Goal: Information Seeking & Learning: Learn about a topic

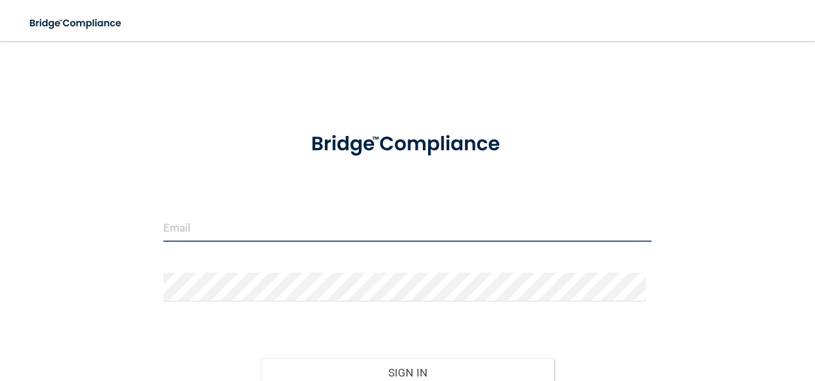
click at [184, 228] on input "email" at bounding box center [407, 227] width 489 height 29
type input "[EMAIL_ADDRESS][DOMAIN_NAME]"
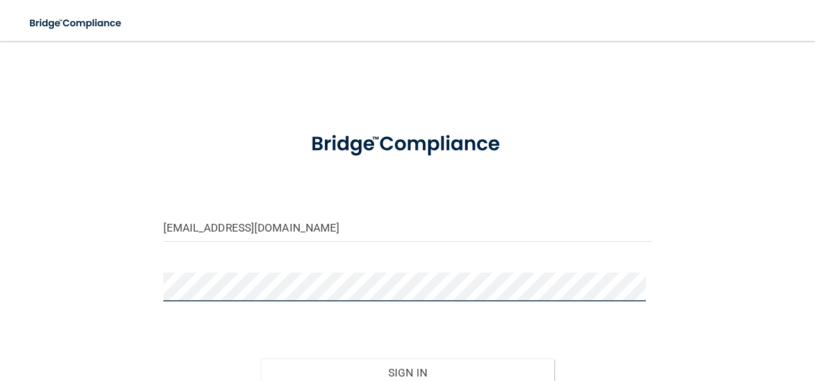
click at [261, 358] on button "Sign In" at bounding box center [407, 372] width 293 height 28
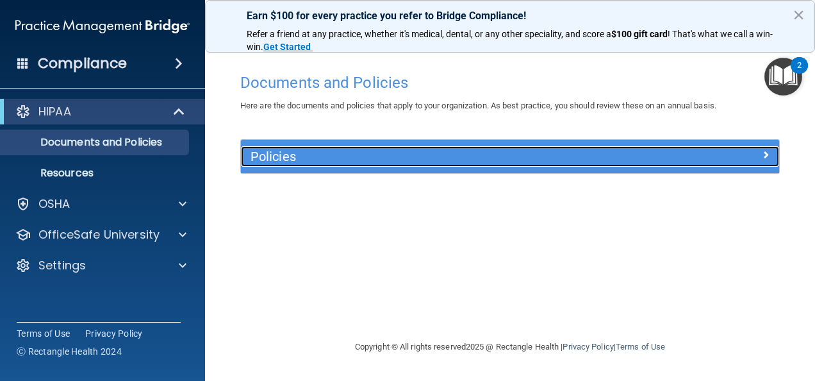
click at [762, 154] on span at bounding box center [766, 154] width 8 height 15
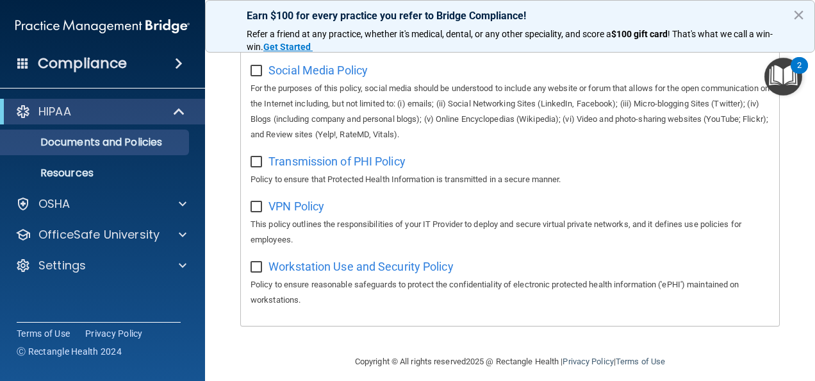
scroll to position [1079, 0]
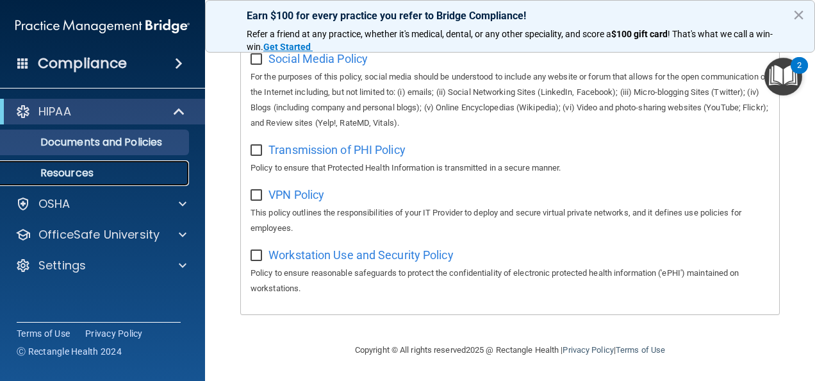
click at [69, 174] on p "Resources" at bounding box center [95, 173] width 175 height 13
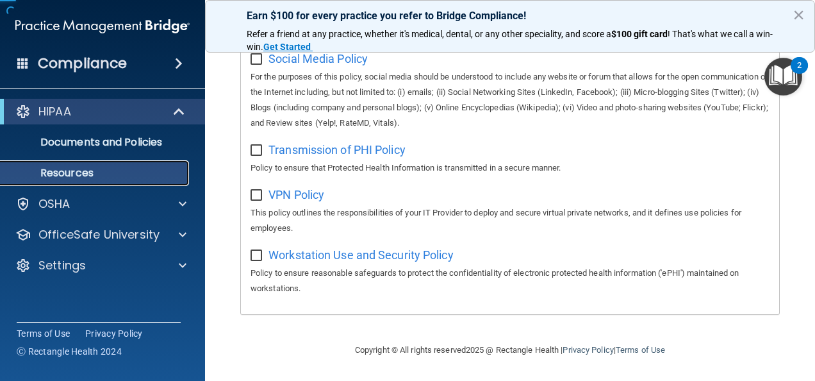
scroll to position [22, 0]
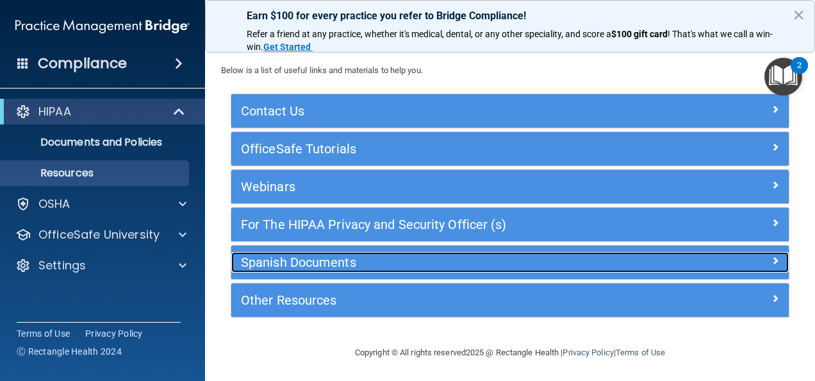
click at [771, 259] on span at bounding box center [775, 259] width 8 height 15
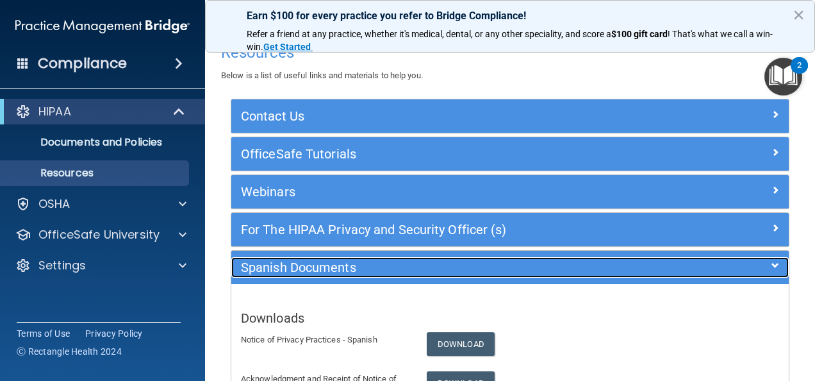
scroll to position [0, 0]
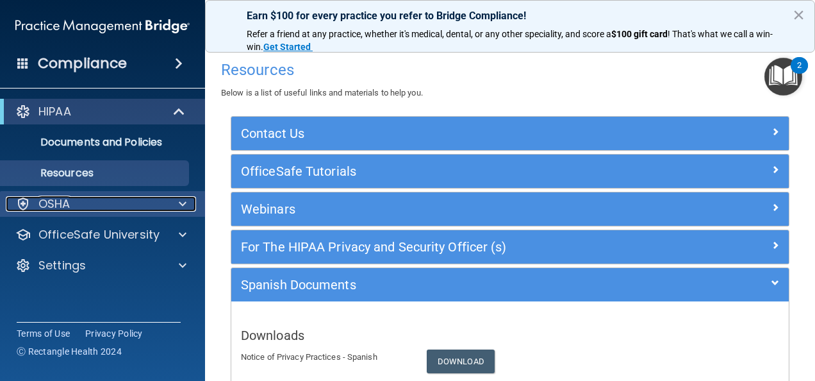
click at [184, 198] on span at bounding box center [183, 203] width 8 height 15
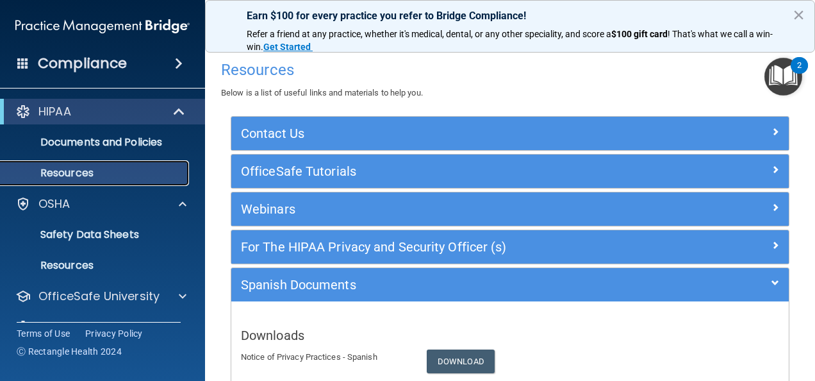
click at [127, 170] on p "Resources" at bounding box center [95, 173] width 175 height 13
click at [70, 169] on p "Resources" at bounding box center [95, 173] width 175 height 13
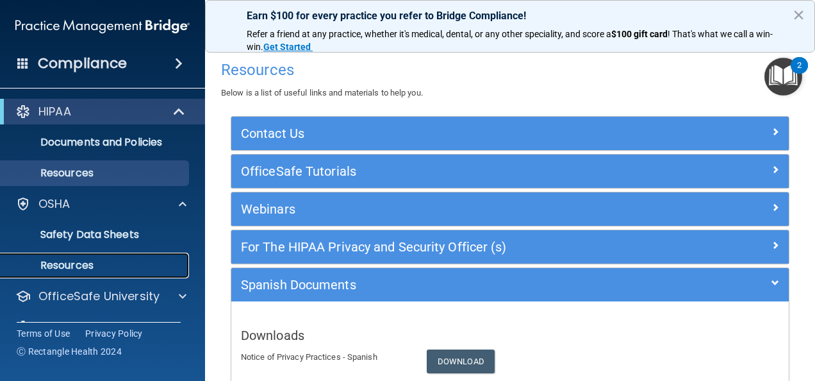
click at [83, 256] on link "Resources" at bounding box center [88, 265] width 202 height 26
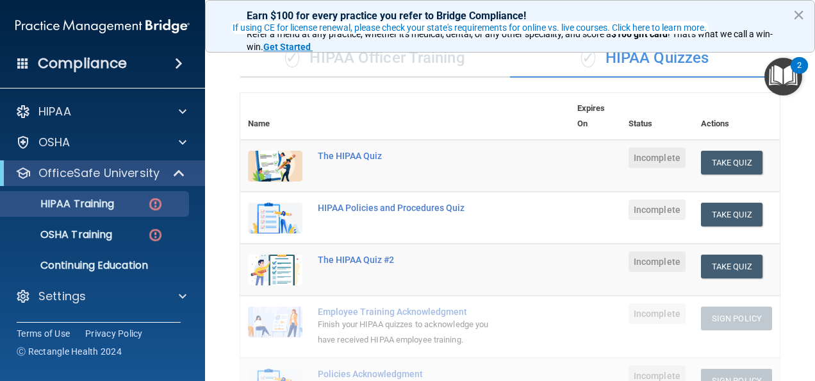
scroll to position [102, 0]
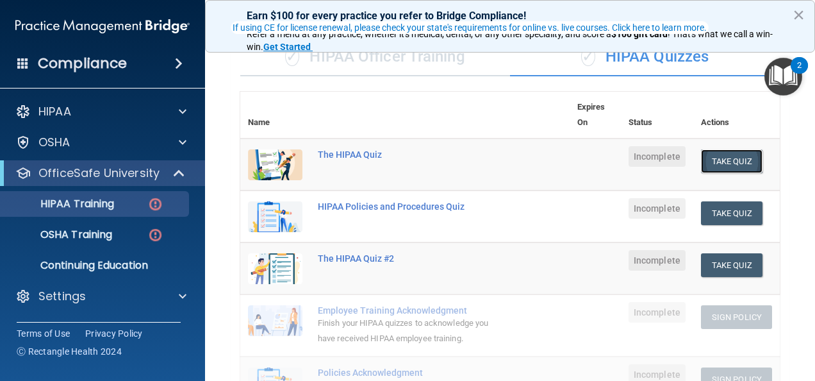
click at [719, 164] on button "Take Quiz" at bounding box center [731, 161] width 61 height 24
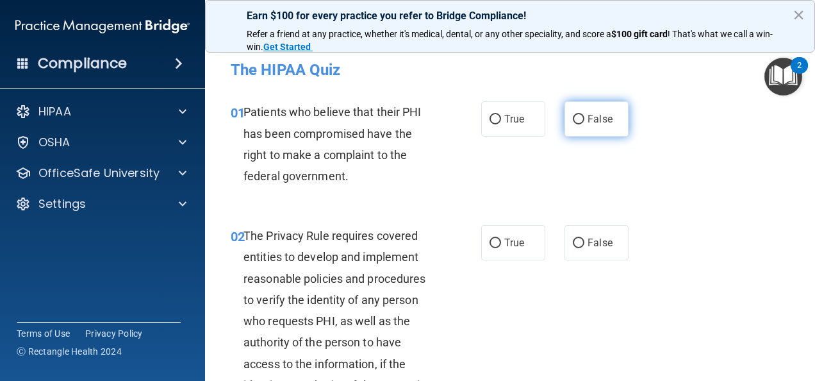
click at [587, 123] on span "False" at bounding box center [599, 119] width 25 height 12
click at [583, 123] on input "False" at bounding box center [579, 120] width 12 height 10
radio input "true"
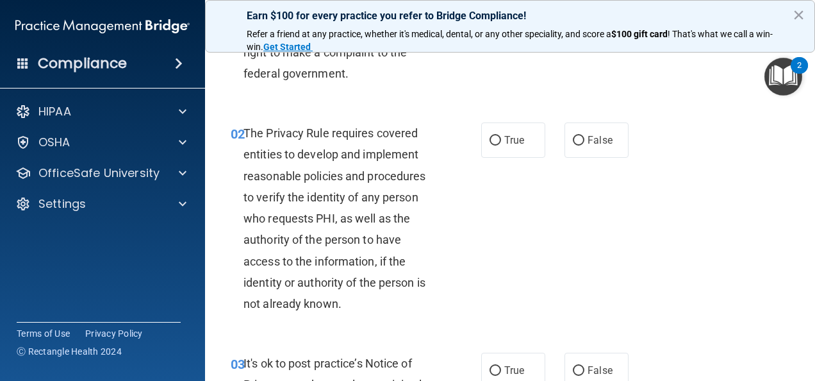
scroll to position [128, 0]
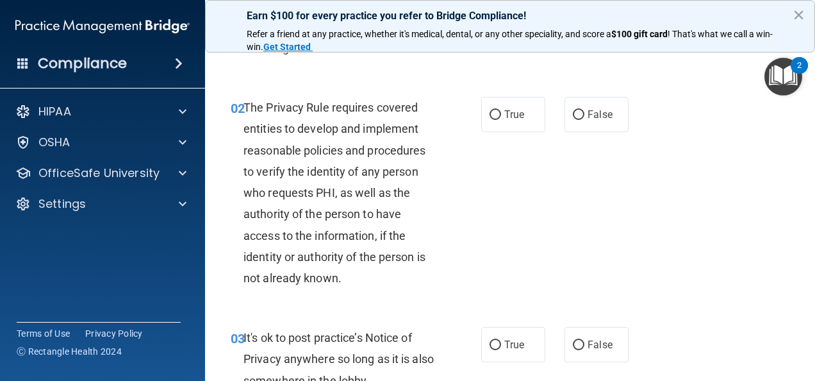
drag, startPoint x: 808, startPoint y: 75, endPoint x: 789, endPoint y: -34, distance: 110.5
click at [789, 0] on html "Compliance HIPAA Documents and Policies Report an Incident Business Associates …" at bounding box center [407, 190] width 815 height 381
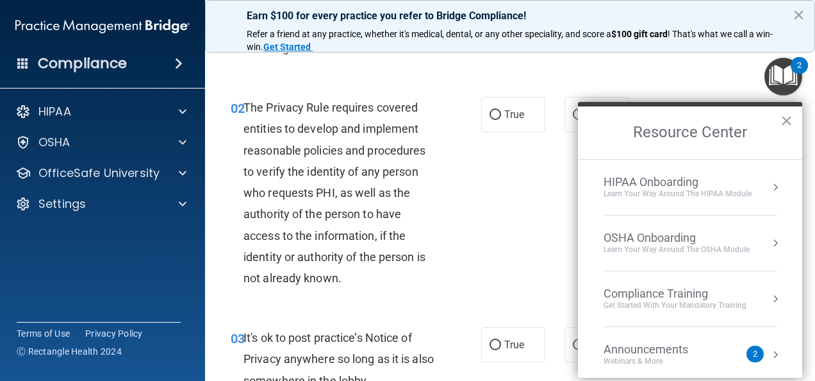
click at [706, 81] on div "02 The Privacy Rule requires covered entities to develop and implement reasonab…" at bounding box center [510, 196] width 578 height 230
click at [787, 115] on button "×" at bounding box center [786, 120] width 12 height 20
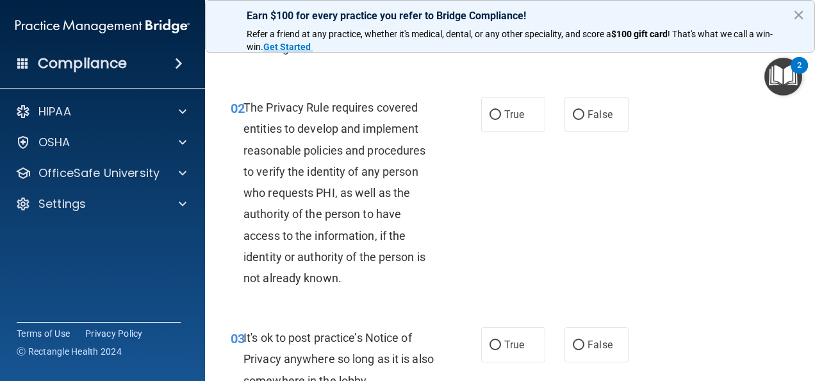
click at [756, 118] on div "02 The Privacy Rule requires covered entities to develop and implement reasonab…" at bounding box center [510, 196] width 578 height 230
click at [577, 111] on input "False" at bounding box center [579, 115] width 12 height 10
radio input "true"
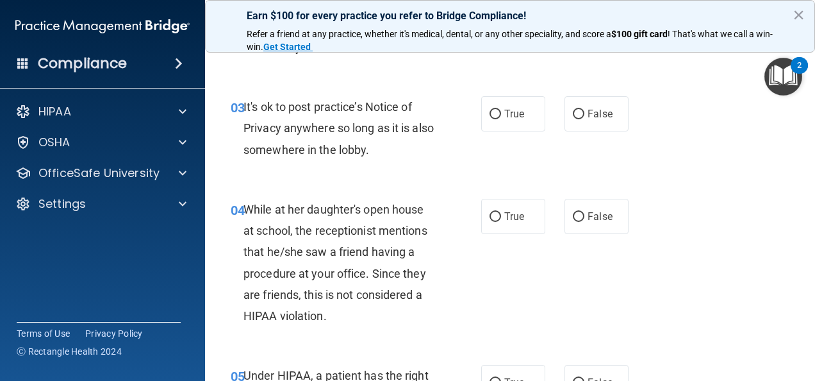
scroll to position [384, 0]
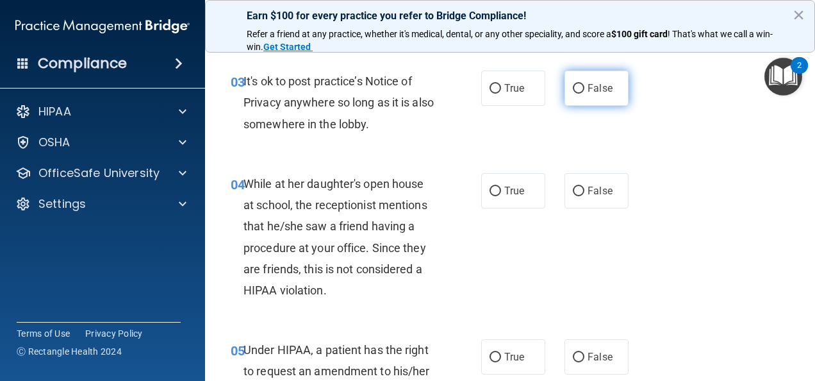
click at [577, 88] on input "False" at bounding box center [579, 89] width 12 height 10
radio input "true"
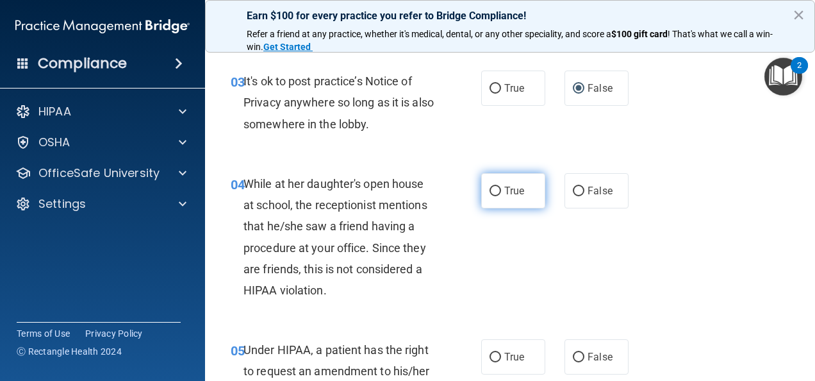
click at [504, 189] on span "True" at bounding box center [514, 190] width 20 height 12
click at [501, 189] on input "True" at bounding box center [495, 191] width 12 height 10
radio input "true"
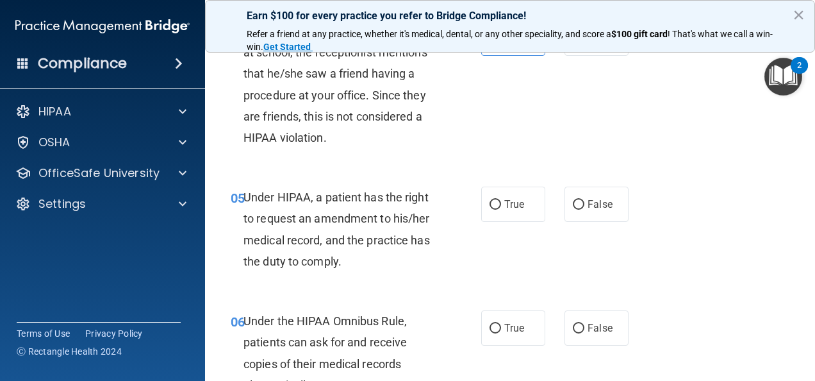
scroll to position [538, 0]
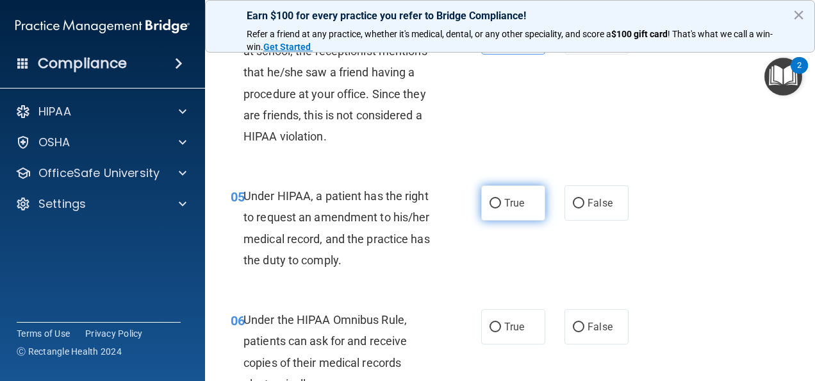
click at [489, 195] on label "True" at bounding box center [513, 202] width 64 height 35
click at [489, 199] on input "True" at bounding box center [495, 204] width 12 height 10
radio input "true"
click at [710, 227] on div "05 Under HIPAA, a patient has the right to request an amendment to his/her medi…" at bounding box center [510, 231] width 578 height 124
click at [674, 247] on div "05 Under HIPAA, a patient has the right to request an amendment to his/her medi…" at bounding box center [510, 231] width 578 height 124
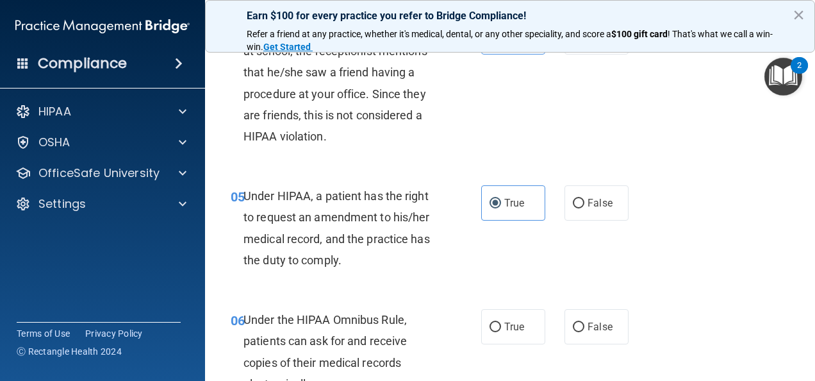
click at [674, 247] on div "05 Under HIPAA, a patient has the right to request an amendment to his/her medi…" at bounding box center [510, 231] width 578 height 124
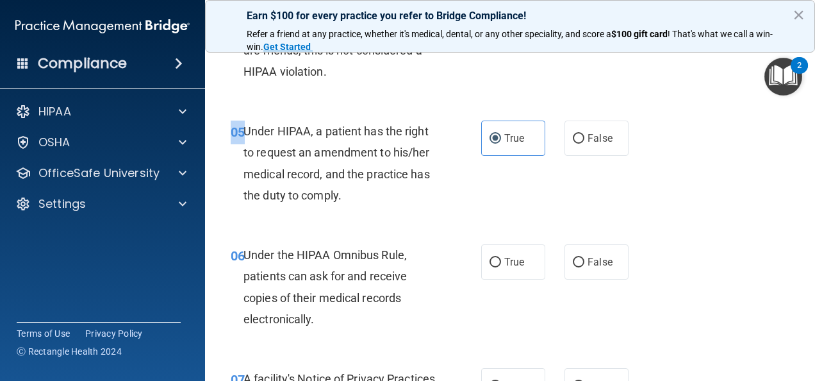
scroll to position [615, 0]
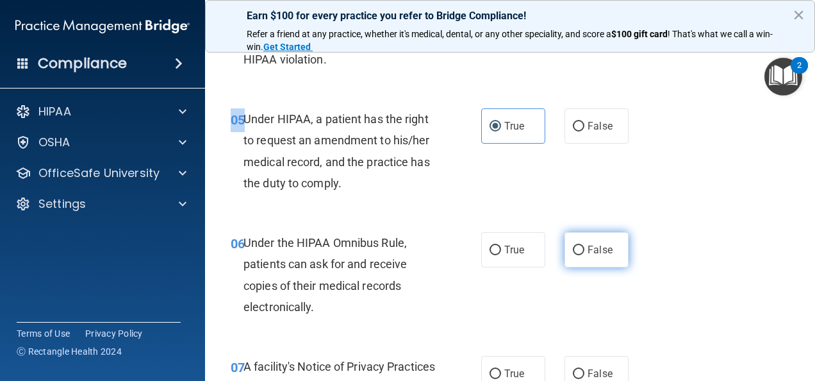
click at [573, 247] on input "False" at bounding box center [579, 250] width 12 height 10
radio input "true"
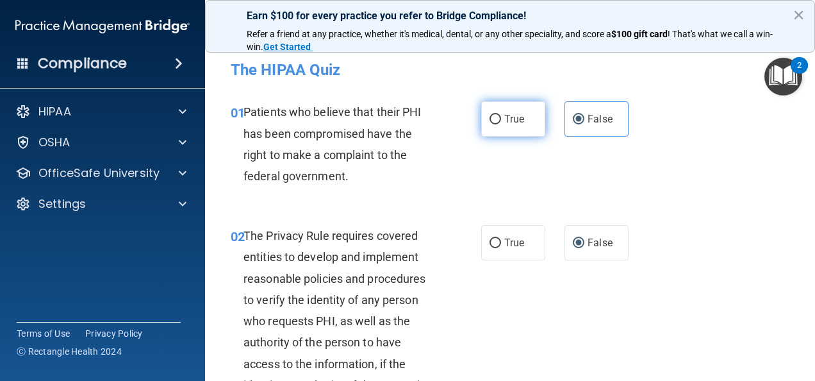
click at [491, 122] on input "True" at bounding box center [495, 120] width 12 height 10
radio input "true"
radio input "false"
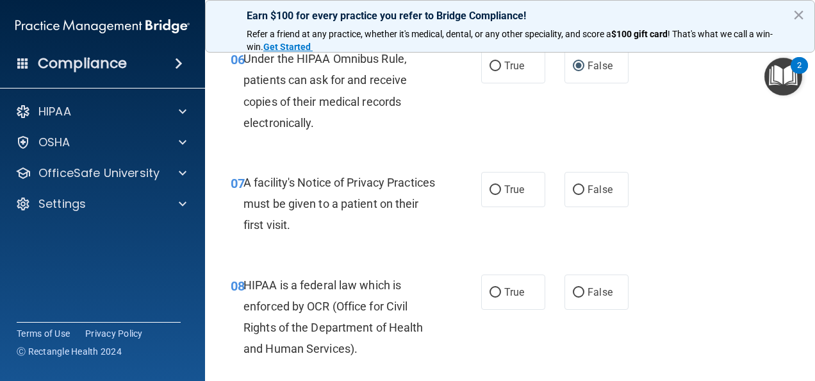
scroll to position [799, 0]
click at [494, 190] on input "True" at bounding box center [495, 189] width 12 height 10
radio input "true"
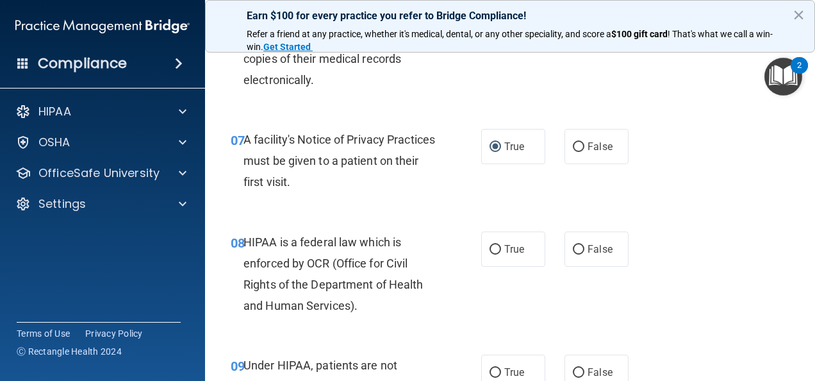
scroll to position [851, 0]
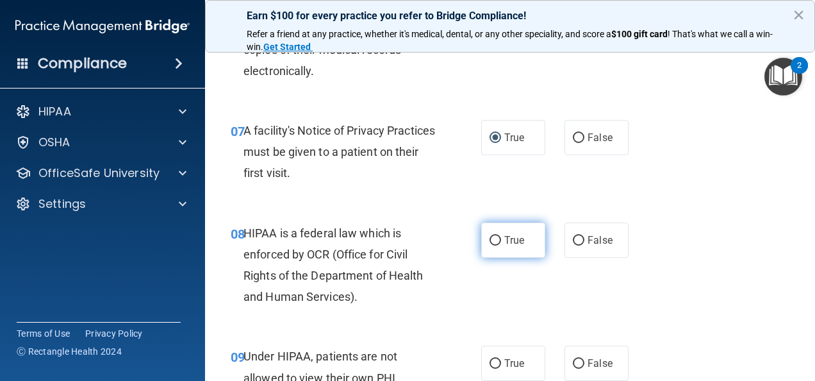
click at [493, 242] on input "True" at bounding box center [495, 241] width 12 height 10
radio input "true"
click at [760, 300] on div "08 HIPAA is a federal law which is enforced by OCR (Office for Civil Rights of …" at bounding box center [510, 268] width 578 height 124
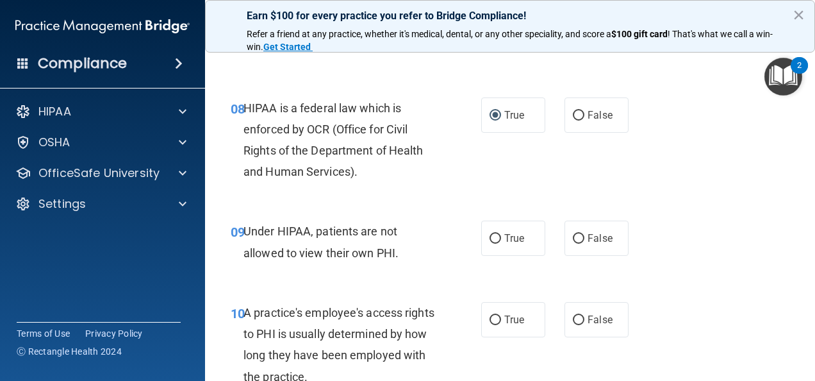
scroll to position [1004, 0]
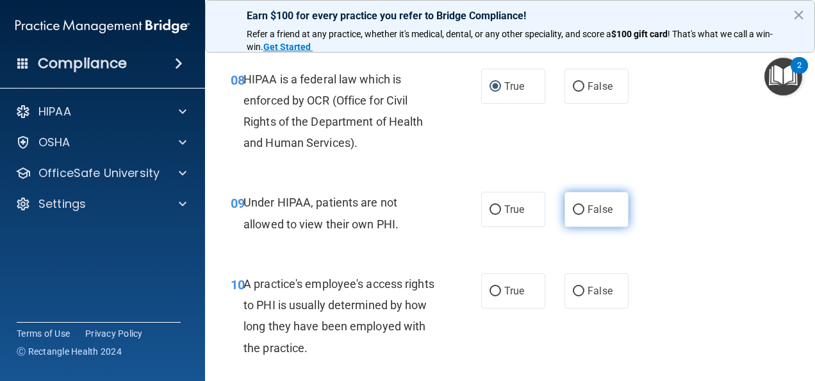
click at [573, 205] on input "False" at bounding box center [579, 210] width 12 height 10
radio input "true"
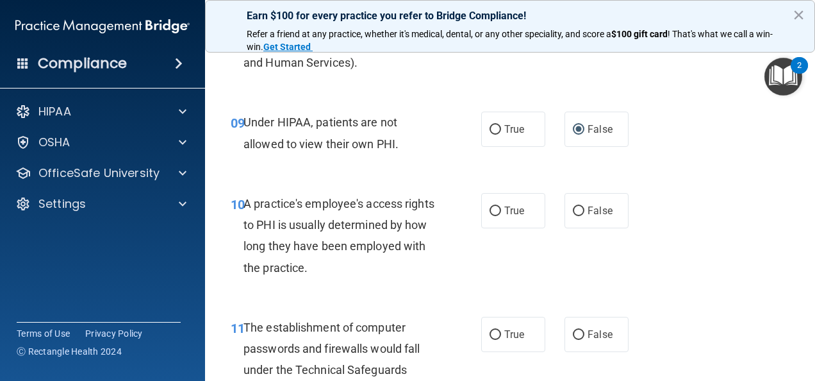
scroll to position [1107, 0]
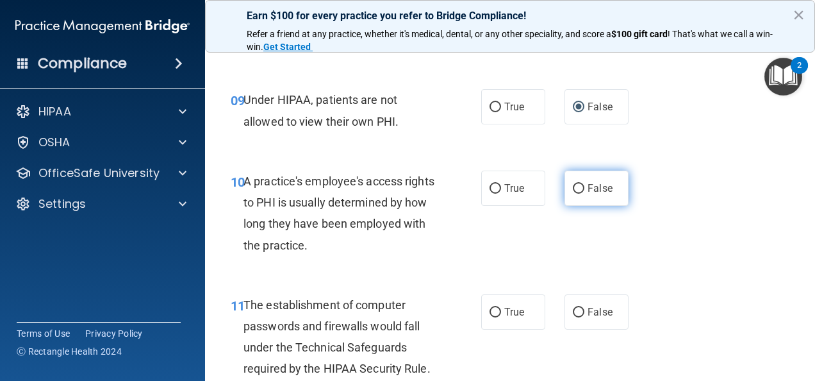
click at [573, 191] on input "False" at bounding box center [579, 189] width 12 height 10
radio input "true"
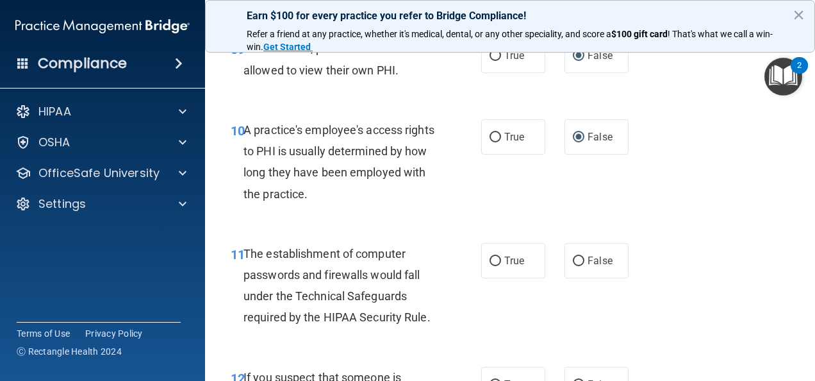
scroll to position [1184, 0]
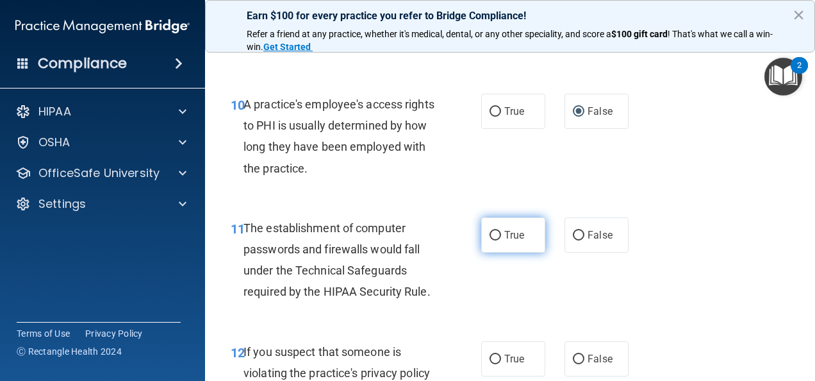
click at [488, 227] on label "True" at bounding box center [513, 234] width 64 height 35
click at [489, 231] on input "True" at bounding box center [495, 236] width 12 height 10
radio input "true"
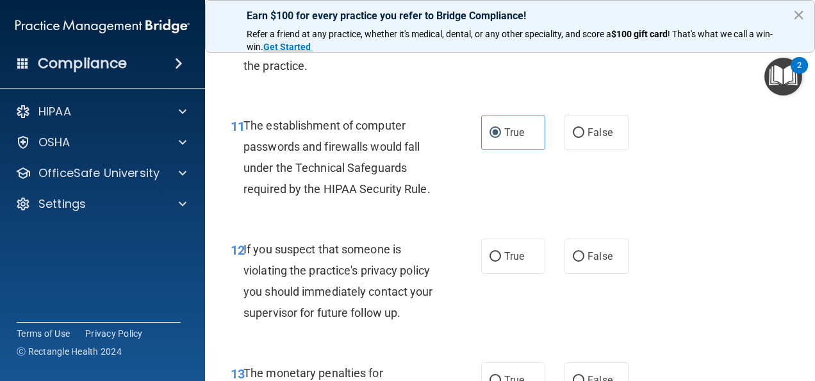
scroll to position [1312, 0]
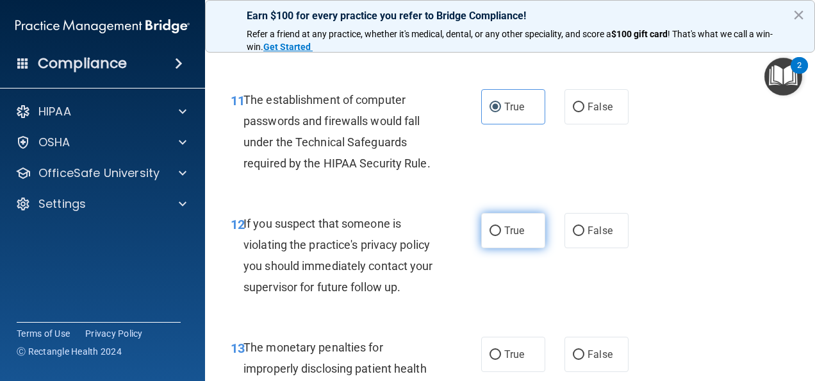
click at [493, 231] on input "True" at bounding box center [495, 231] width 12 height 10
radio input "true"
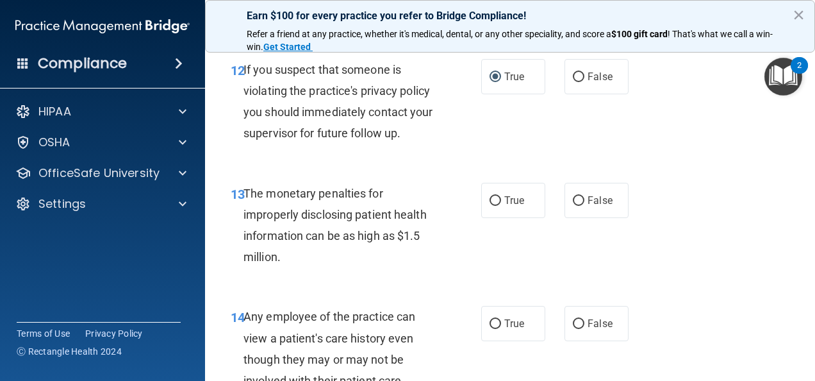
scroll to position [1474, 0]
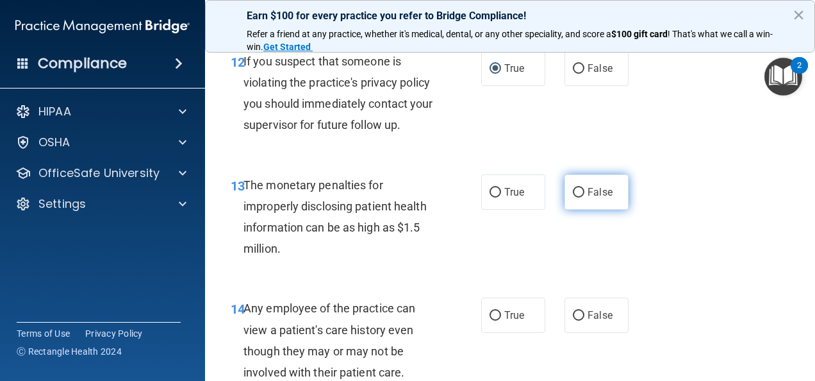
click at [593, 183] on label "False" at bounding box center [596, 191] width 64 height 35
click at [584, 188] on input "False" at bounding box center [579, 193] width 12 height 10
radio input "true"
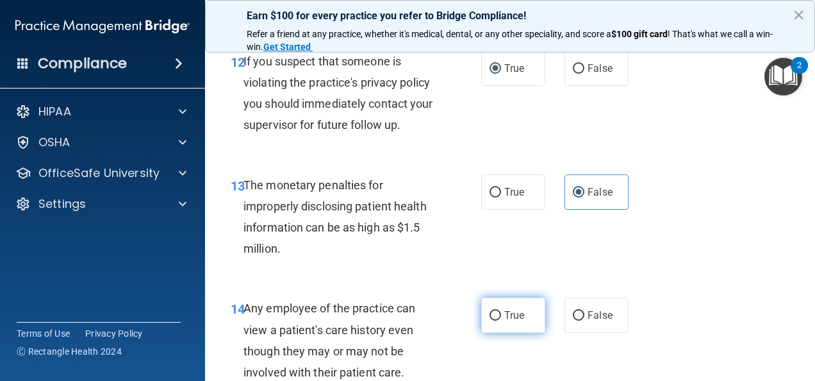
click at [504, 314] on span "True" at bounding box center [514, 315] width 20 height 12
click at [501, 314] on input "True" at bounding box center [495, 316] width 12 height 10
radio input "true"
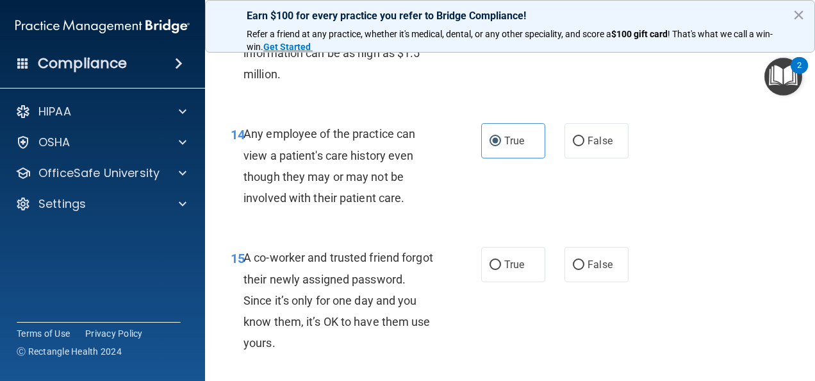
scroll to position [1653, 0]
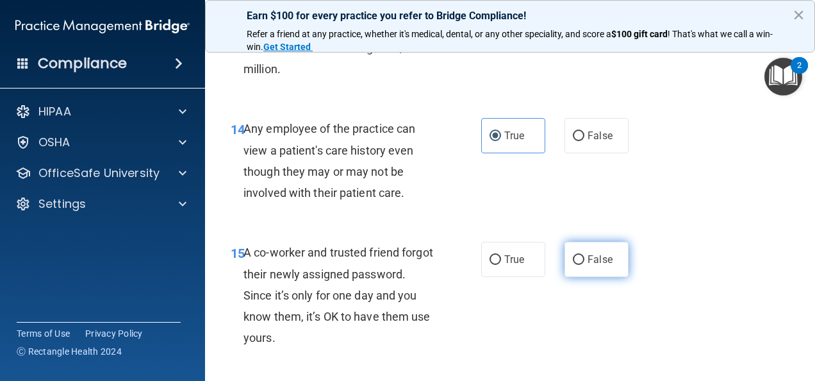
click at [578, 259] on label "False" at bounding box center [596, 259] width 64 height 35
click at [578, 259] on input "False" at bounding box center [579, 260] width 12 height 10
radio input "true"
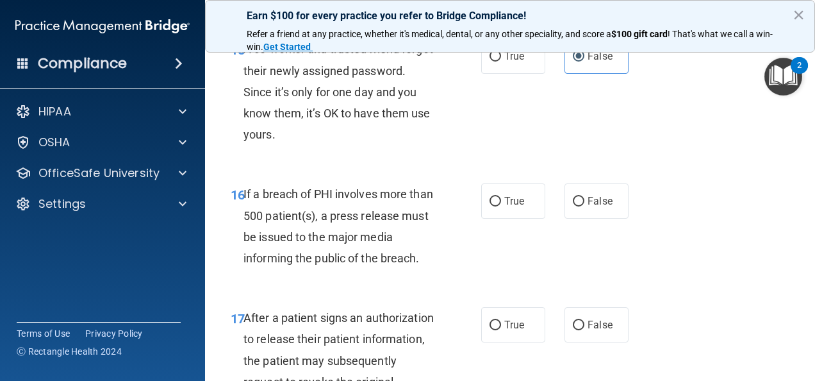
scroll to position [1858, 0]
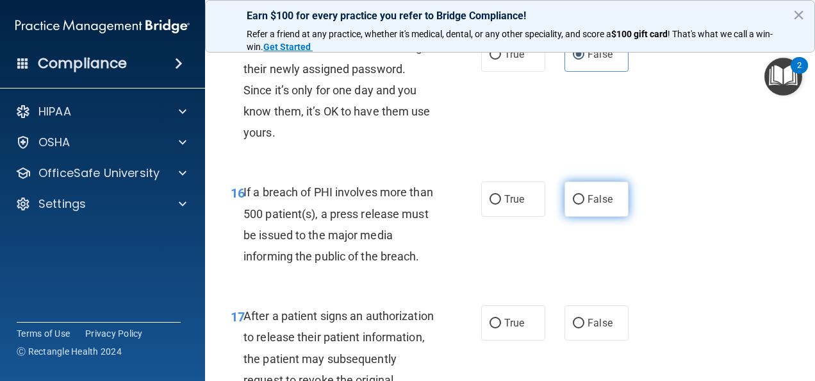
click at [578, 201] on label "False" at bounding box center [596, 198] width 64 height 35
click at [578, 201] on input "False" at bounding box center [579, 200] width 12 height 10
radio input "true"
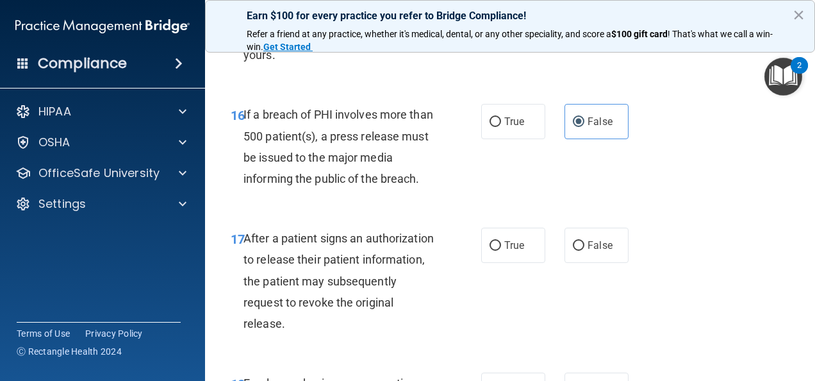
scroll to position [1961, 0]
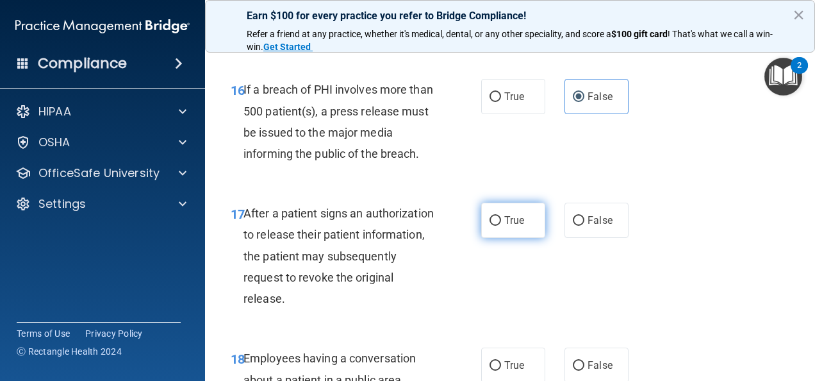
click at [495, 218] on input "True" at bounding box center [495, 221] width 12 height 10
radio input "true"
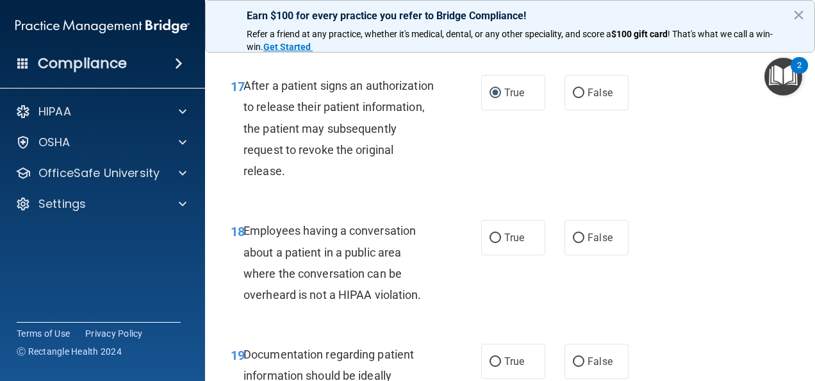
scroll to position [2089, 0]
click at [577, 237] on input "False" at bounding box center [579, 238] width 12 height 10
radio input "true"
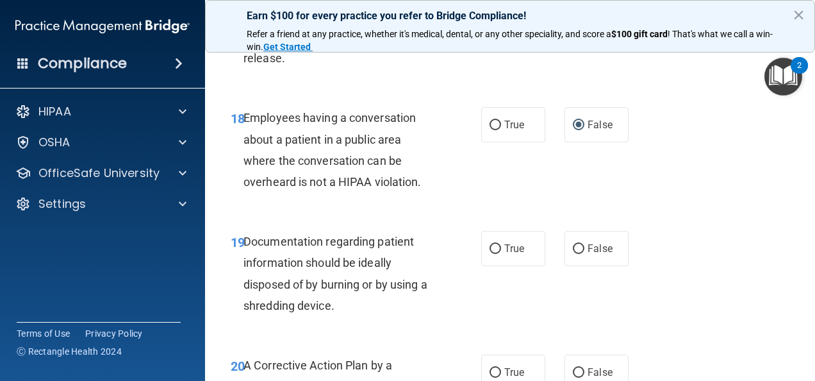
scroll to position [2217, 0]
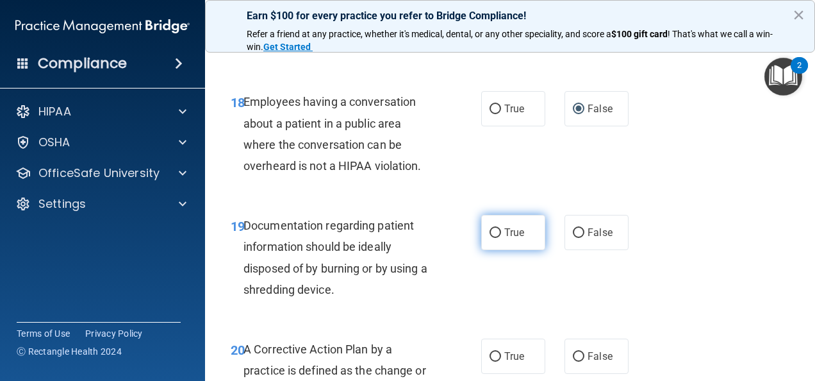
click at [498, 232] on label "True" at bounding box center [513, 232] width 64 height 35
click at [498, 232] on input "True" at bounding box center [495, 233] width 12 height 10
radio input "true"
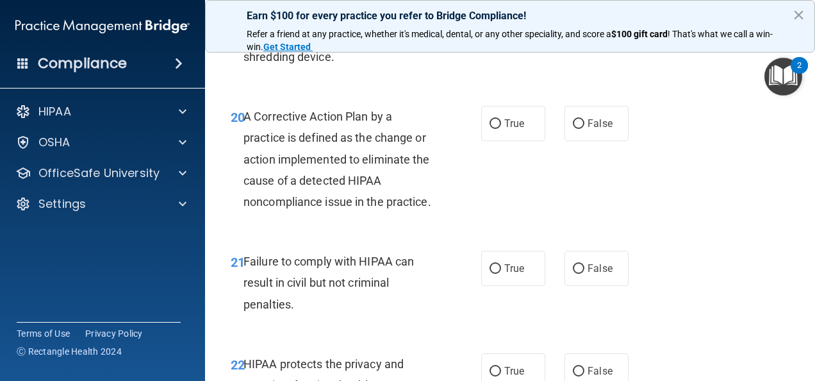
scroll to position [2473, 0]
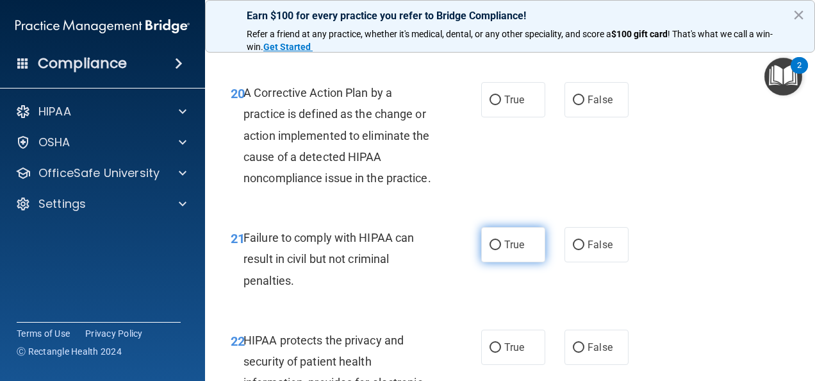
click at [504, 250] on span "True" at bounding box center [514, 244] width 20 height 12
click at [501, 250] on input "True" at bounding box center [495, 245] width 12 height 10
radio input "true"
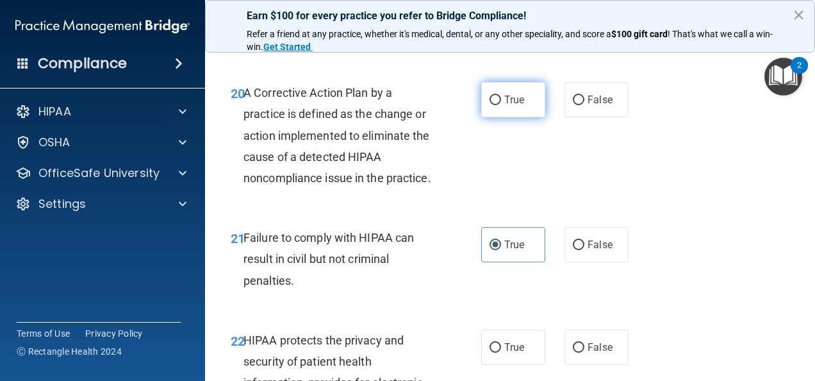
click at [489, 102] on input "True" at bounding box center [495, 100] width 12 height 10
radio input "true"
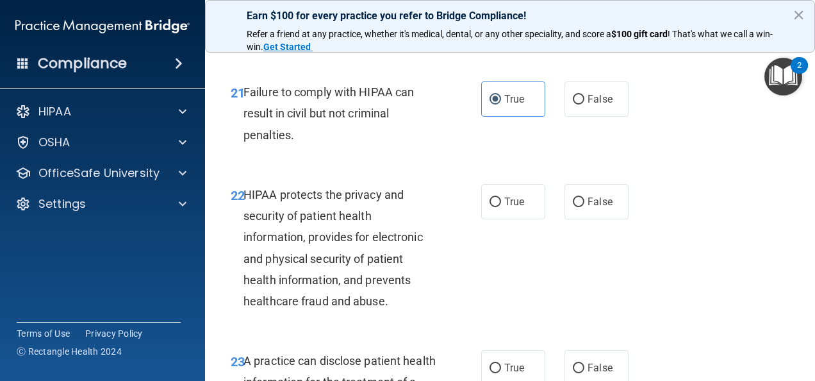
scroll to position [2627, 0]
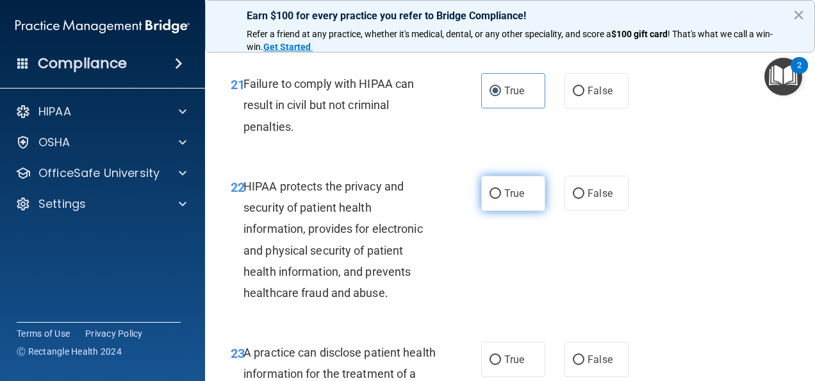
click at [504, 199] on span "True" at bounding box center [514, 193] width 20 height 12
click at [501, 199] on input "True" at bounding box center [495, 194] width 12 height 10
radio input "true"
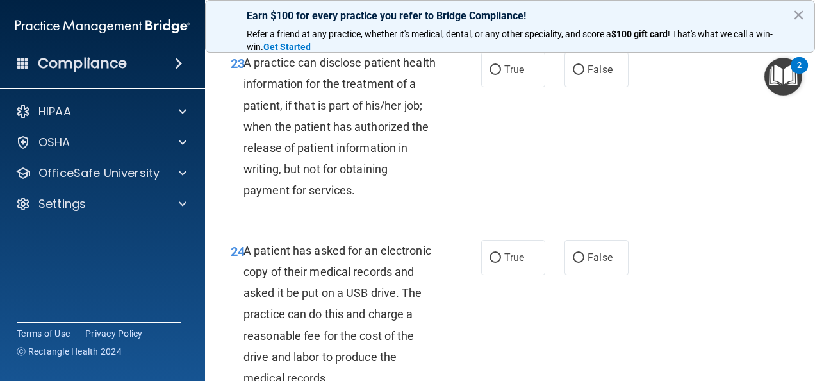
scroll to position [2928, 0]
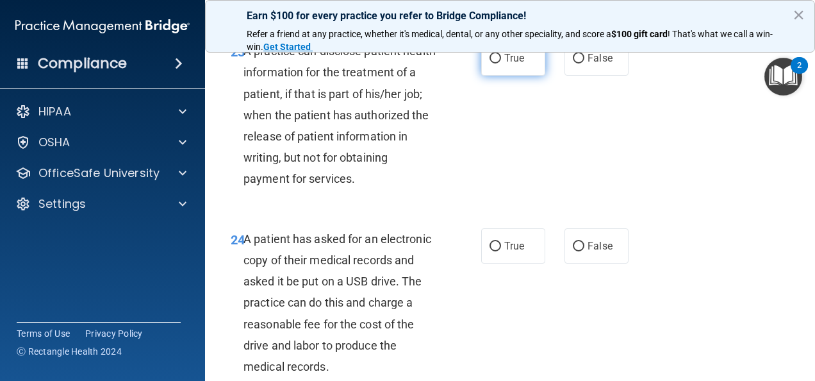
click at [489, 63] on input "True" at bounding box center [495, 59] width 12 height 10
radio input "true"
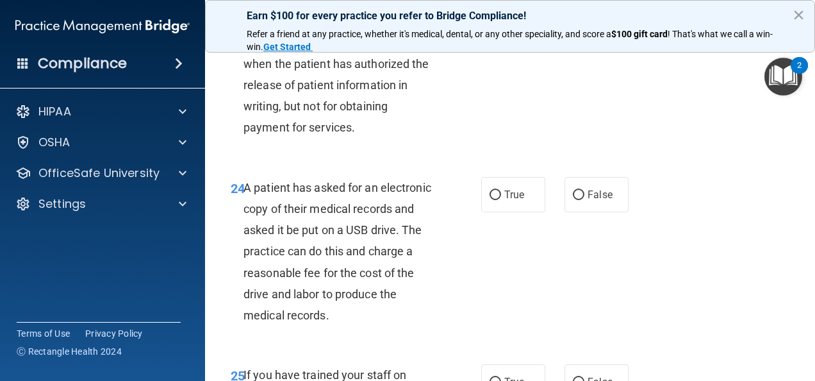
scroll to position [3005, 0]
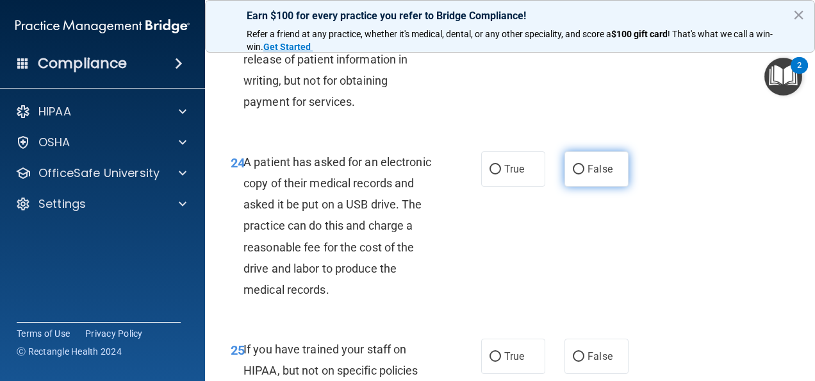
click at [574, 174] on input "False" at bounding box center [579, 170] width 12 height 10
radio input "true"
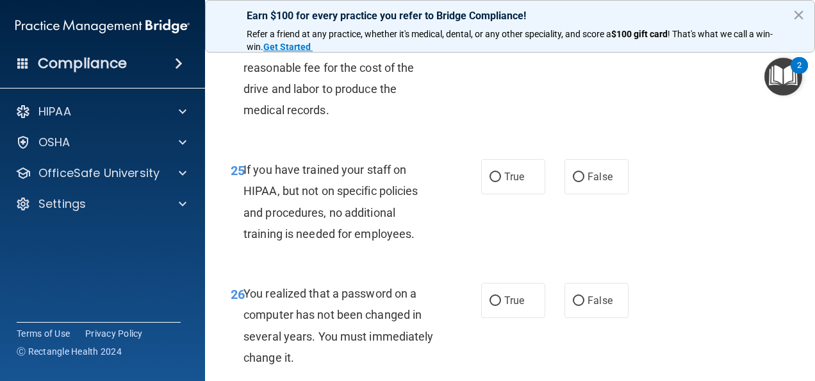
scroll to position [3179, 0]
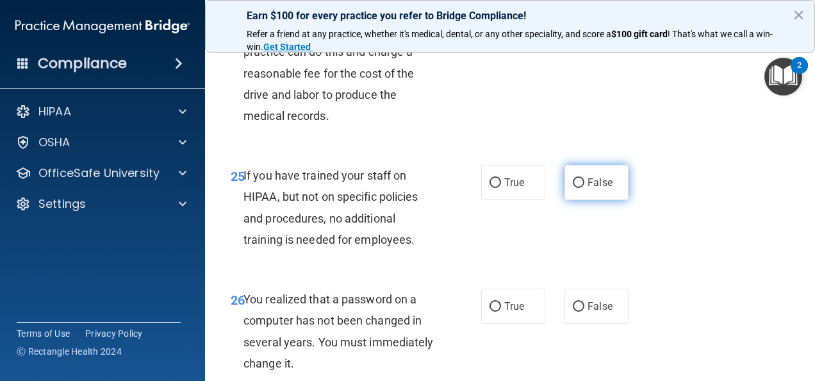
click at [587, 188] on span "False" at bounding box center [599, 182] width 25 height 12
click at [582, 188] on input "False" at bounding box center [579, 183] width 12 height 10
radio input "true"
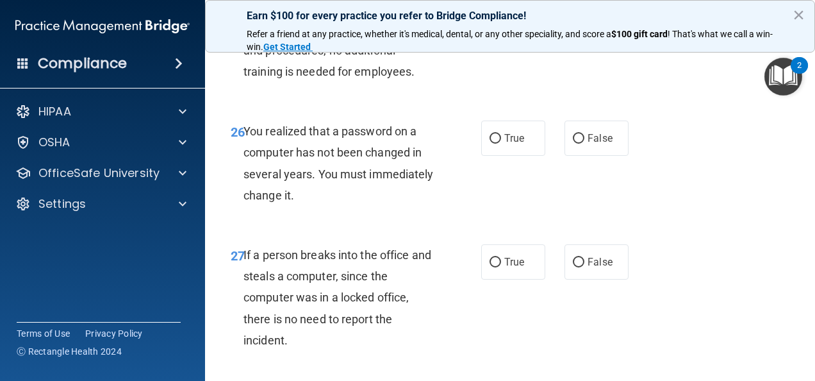
scroll to position [3358, 0]
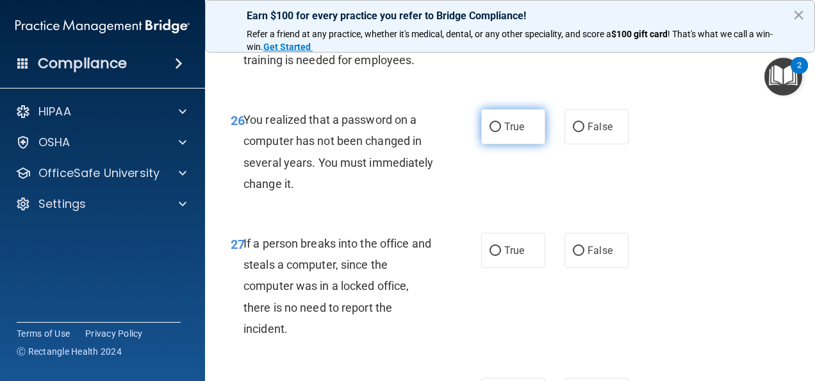
click at [504, 133] on span "True" at bounding box center [514, 126] width 20 height 12
click at [499, 132] on input "True" at bounding box center [495, 127] width 12 height 10
radio input "true"
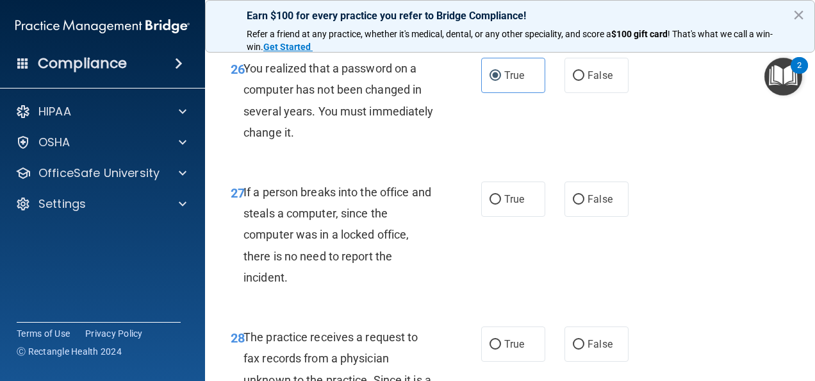
scroll to position [3435, 0]
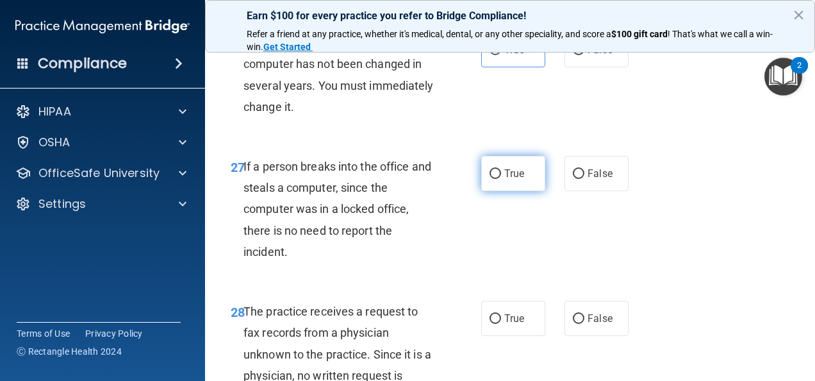
click at [504, 179] on span "True" at bounding box center [514, 173] width 20 height 12
click at [501, 179] on input "True" at bounding box center [495, 174] width 12 height 10
radio input "true"
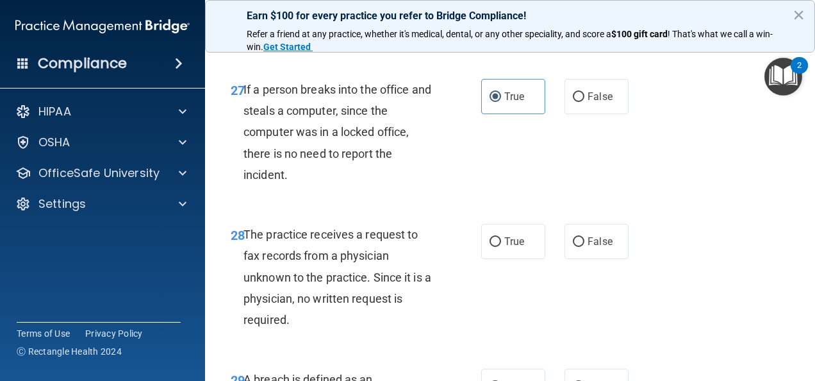
scroll to position [3537, 0]
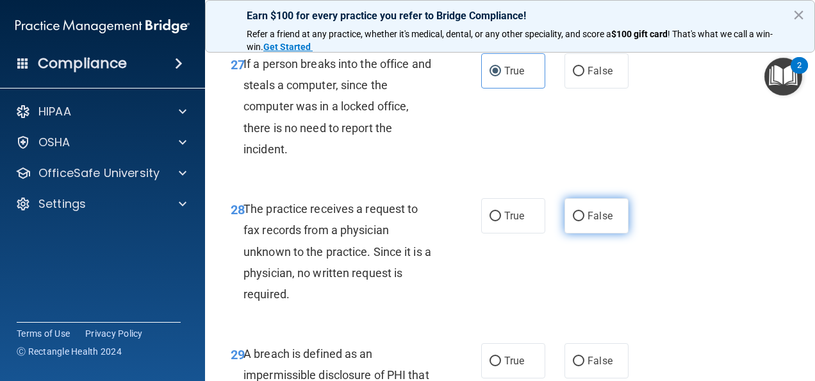
click at [575, 221] on input "False" at bounding box center [579, 216] width 12 height 10
radio input "true"
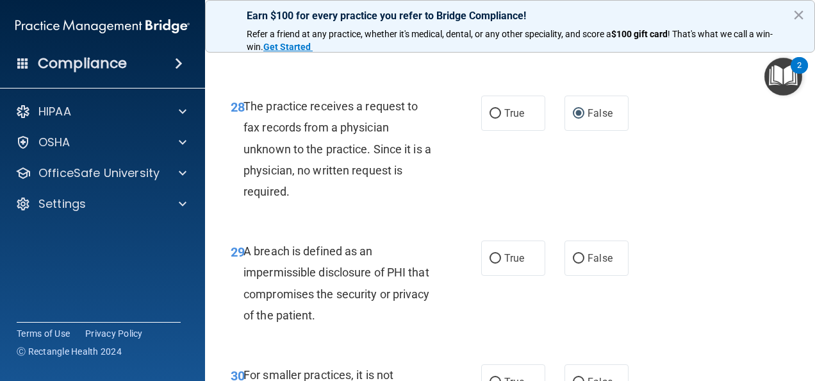
scroll to position [3666, 0]
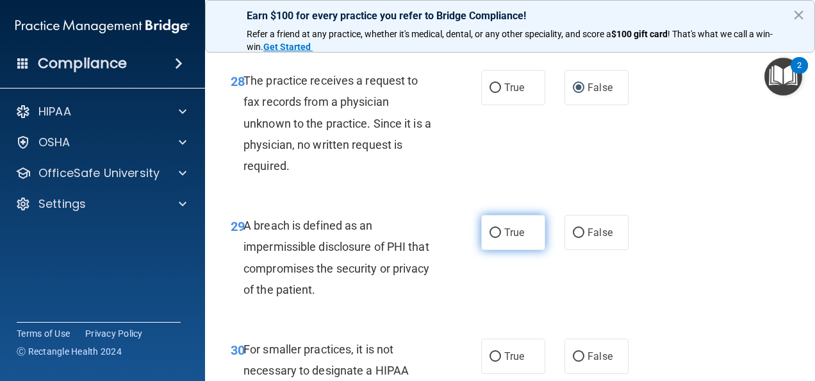
click at [505, 238] on span "True" at bounding box center [514, 232] width 20 height 12
click at [501, 238] on input "True" at bounding box center [495, 233] width 12 height 10
radio input "true"
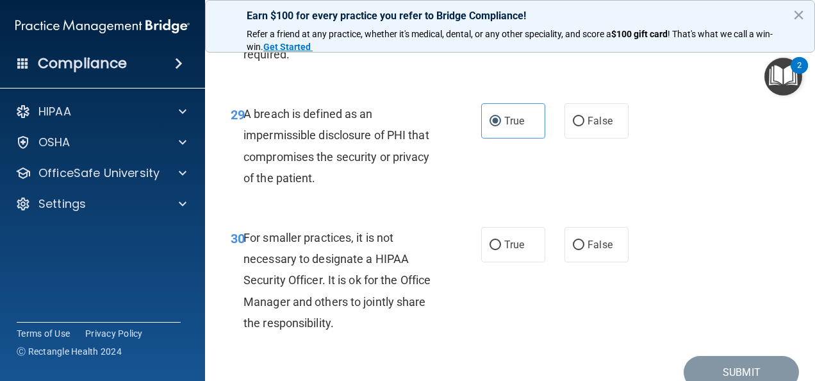
scroll to position [3828, 0]
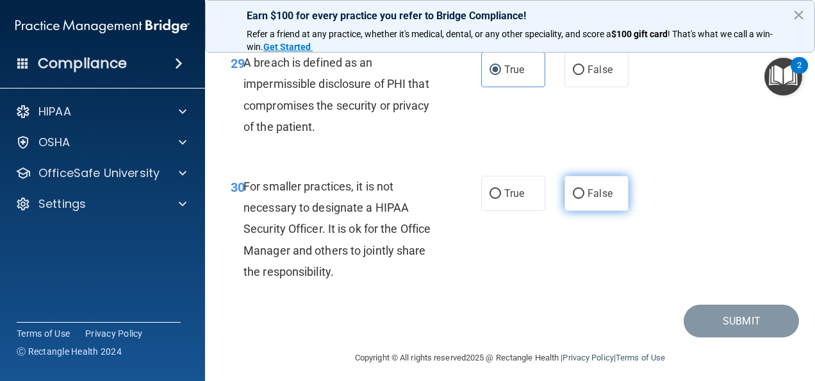
click at [574, 199] on input "False" at bounding box center [579, 194] width 12 height 10
radio input "true"
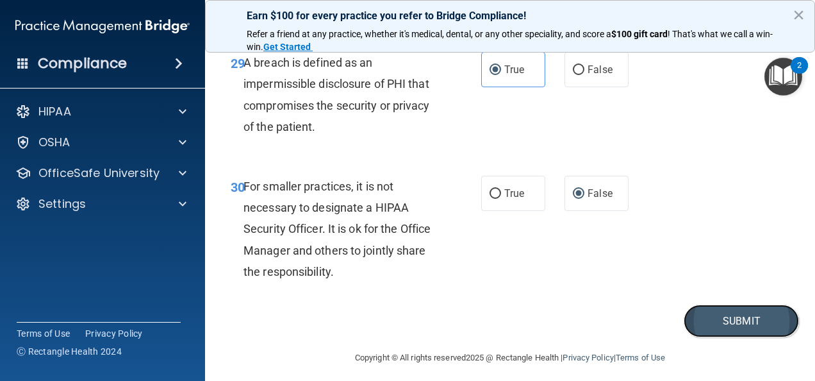
click at [715, 337] on button "Submit" at bounding box center [741, 320] width 115 height 33
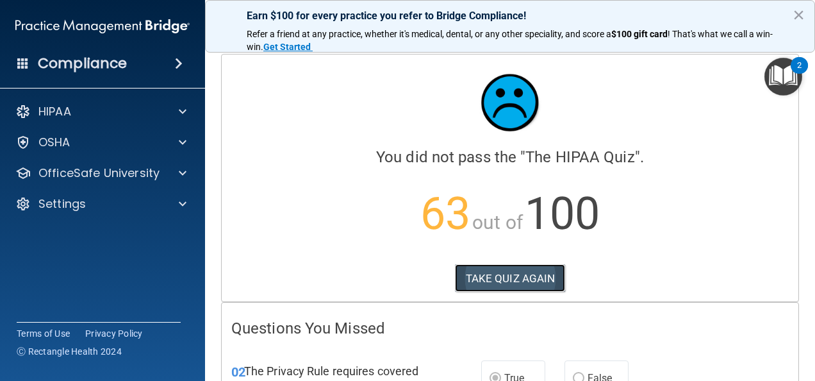
click at [531, 272] on button "TAKE QUIZ AGAIN" at bounding box center [510, 278] width 111 height 28
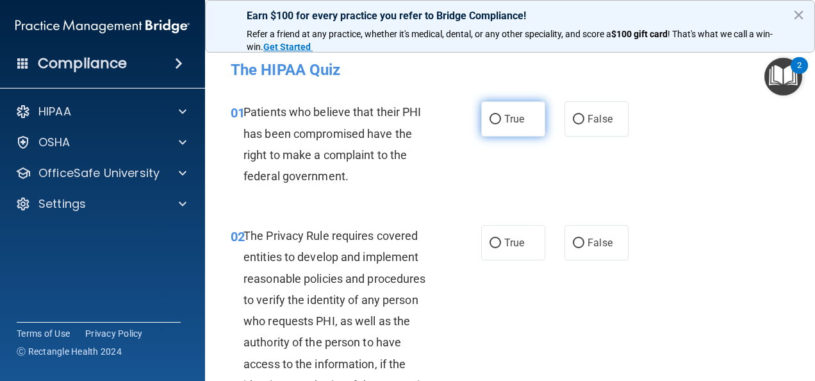
click at [493, 115] on input "True" at bounding box center [495, 120] width 12 height 10
radio input "true"
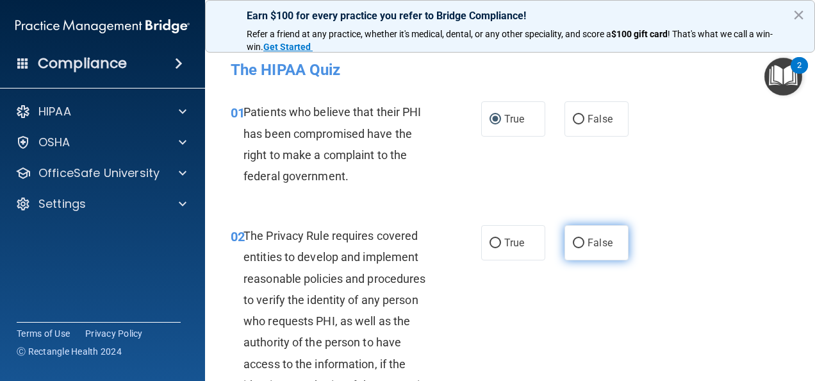
click at [601, 240] on span "False" at bounding box center [599, 242] width 25 height 12
click at [584, 240] on input "False" at bounding box center [579, 243] width 12 height 10
radio input "true"
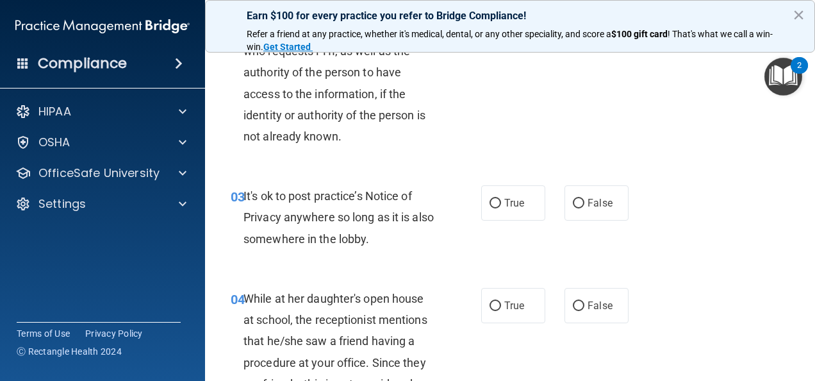
scroll to position [282, 0]
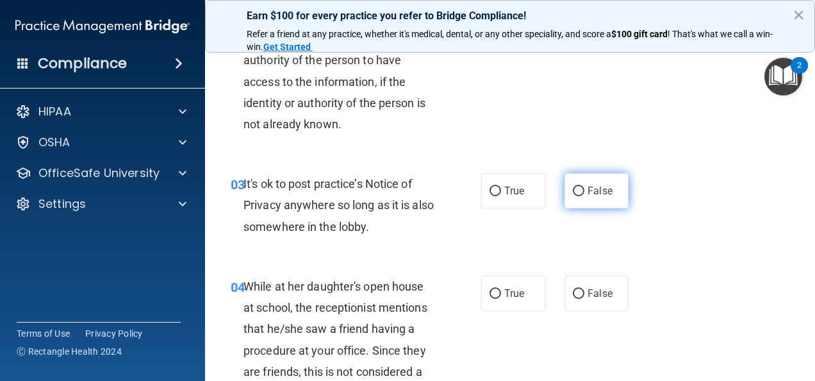
click at [594, 193] on span "False" at bounding box center [599, 190] width 25 height 12
click at [584, 193] on input "False" at bounding box center [579, 191] width 12 height 10
radio input "true"
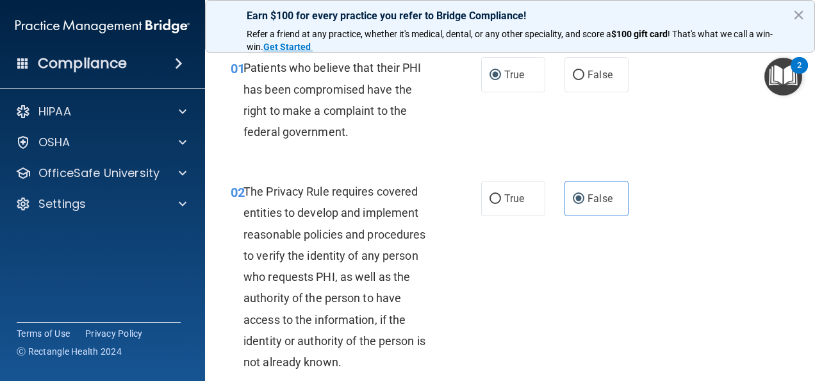
scroll to position [33, 0]
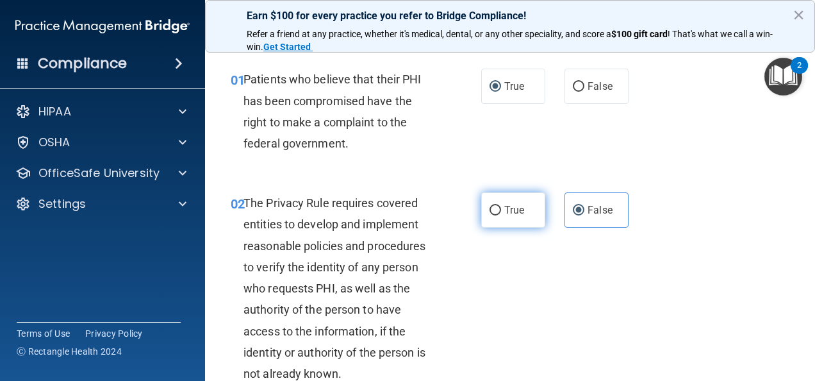
click at [504, 206] on span "True" at bounding box center [514, 210] width 20 height 12
click at [501, 206] on input "True" at bounding box center [495, 211] width 12 height 10
radio input "true"
radio input "false"
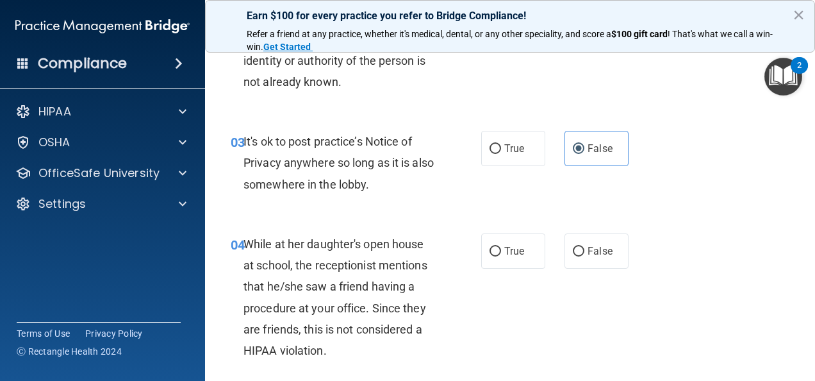
scroll to position [340, 0]
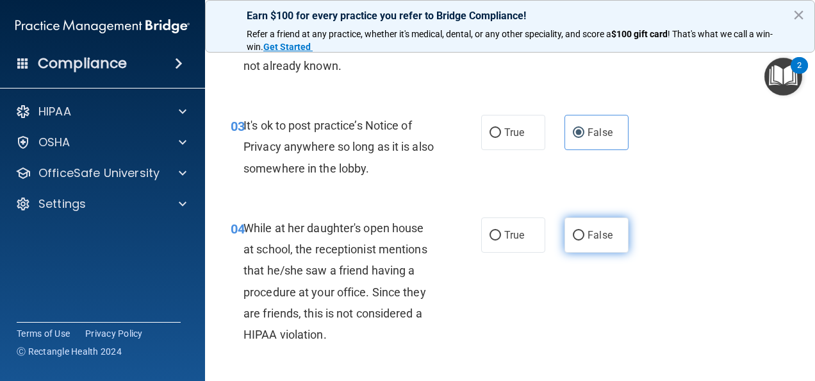
click at [573, 234] on input "False" at bounding box center [579, 236] width 12 height 10
radio input "true"
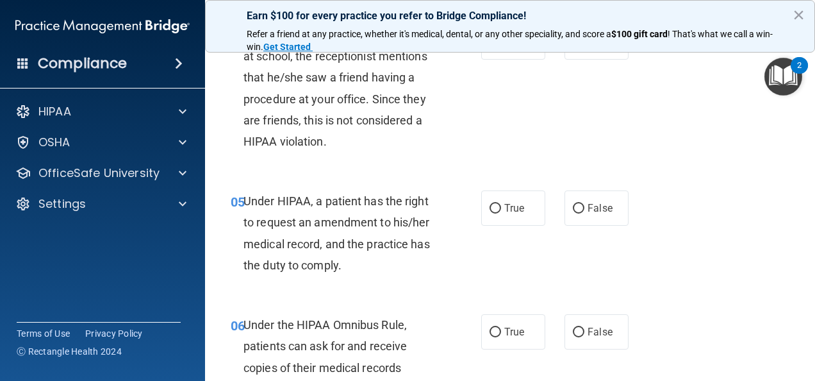
scroll to position [537, 0]
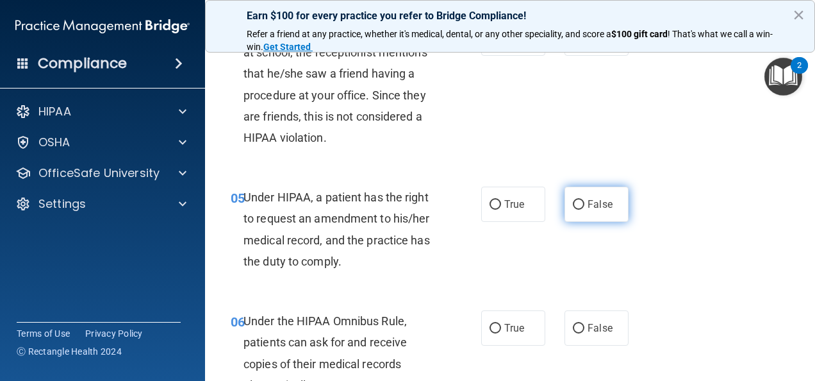
click at [573, 201] on input "False" at bounding box center [579, 205] width 12 height 10
radio input "true"
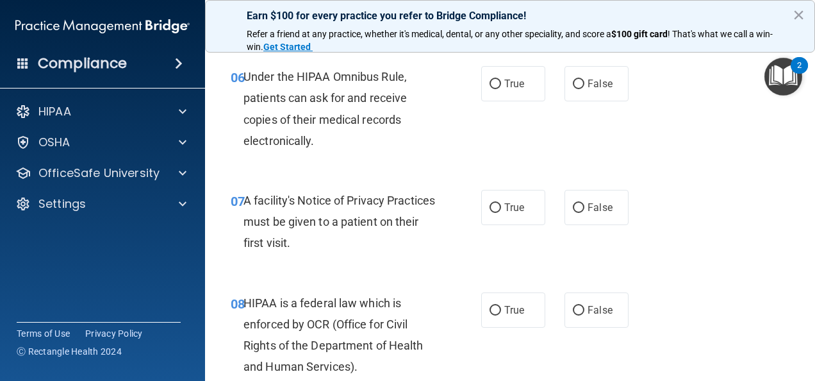
scroll to position [793, 0]
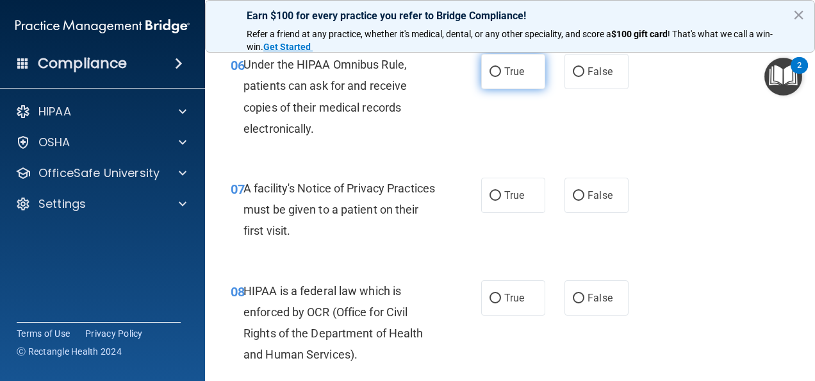
click at [489, 68] on input "True" at bounding box center [495, 72] width 12 height 10
radio input "true"
click at [494, 197] on input "True" at bounding box center [495, 196] width 12 height 10
radio input "true"
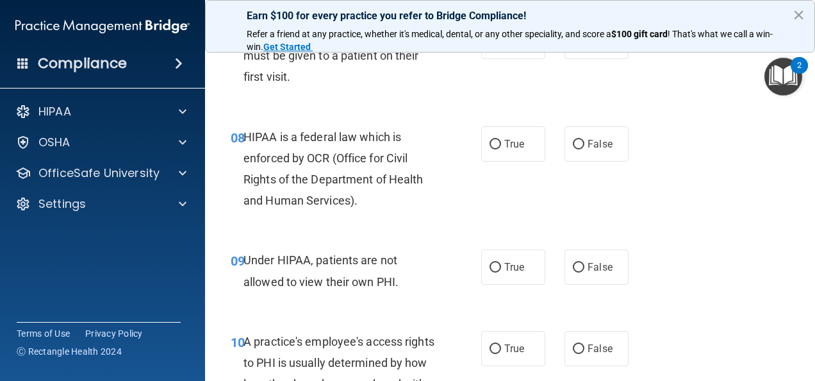
scroll to position [972, 0]
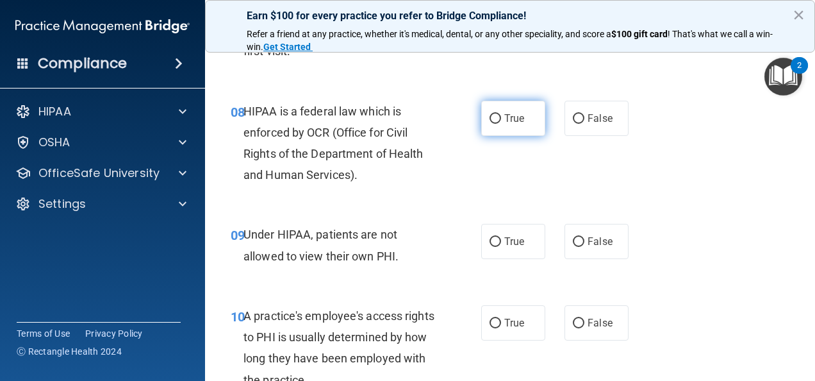
click at [491, 117] on input "True" at bounding box center [495, 119] width 12 height 10
radio input "true"
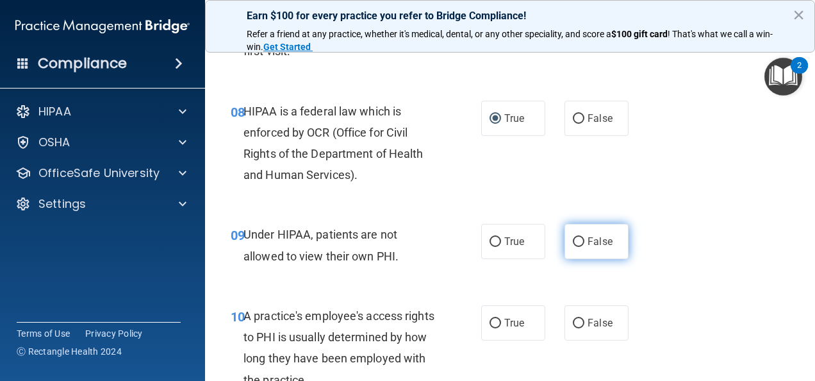
click at [573, 245] on input "False" at bounding box center [579, 242] width 12 height 10
radio input "true"
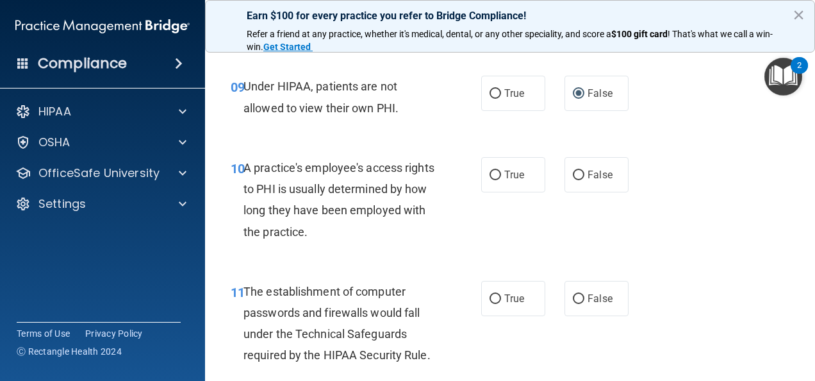
scroll to position [1126, 0]
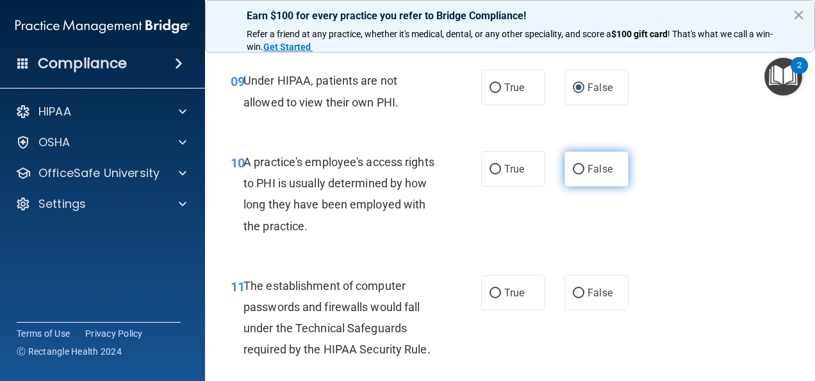
click at [571, 161] on label "False" at bounding box center [596, 168] width 64 height 35
click at [573, 165] on input "False" at bounding box center [579, 170] width 12 height 10
radio input "true"
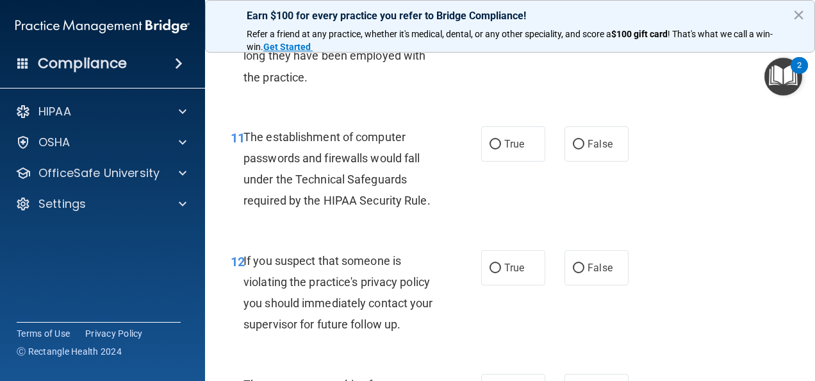
scroll to position [1280, 0]
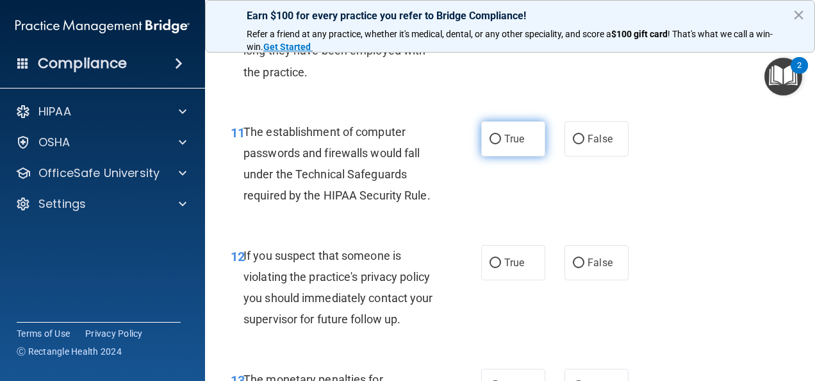
click at [489, 136] on input "True" at bounding box center [495, 140] width 12 height 10
radio input "true"
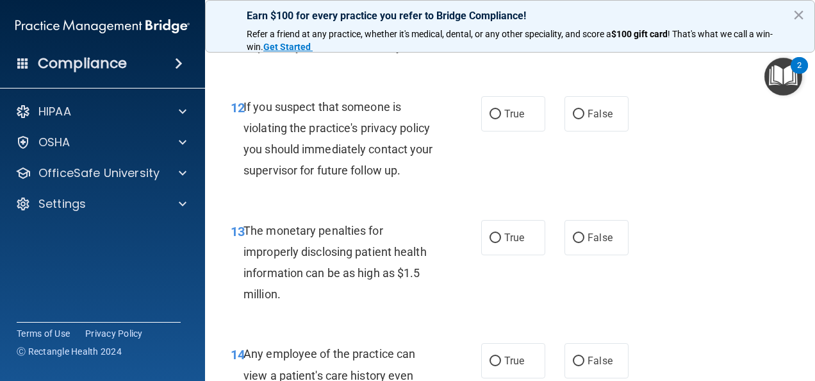
scroll to position [1434, 0]
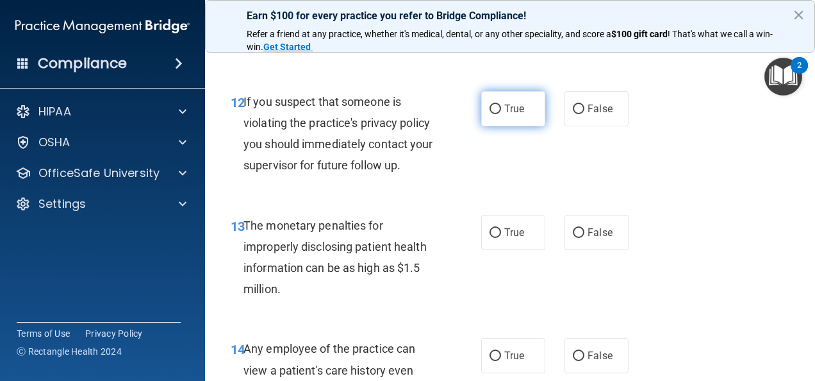
click at [486, 102] on label "True" at bounding box center [513, 108] width 64 height 35
click at [489, 104] on input "True" at bounding box center [495, 109] width 12 height 10
radio input "true"
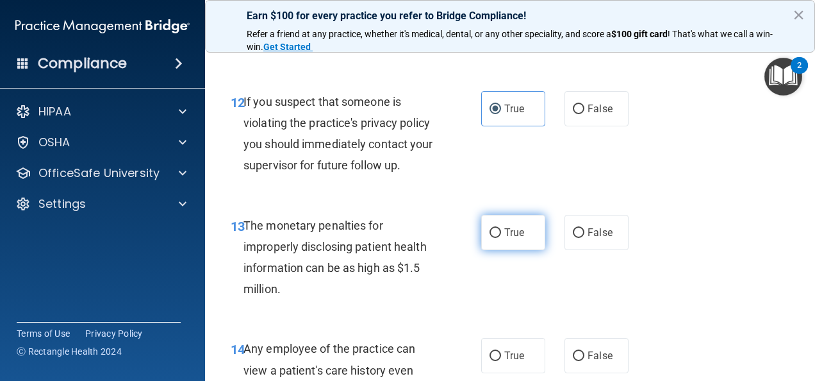
click at [490, 232] on input "True" at bounding box center [495, 233] width 12 height 10
radio input "true"
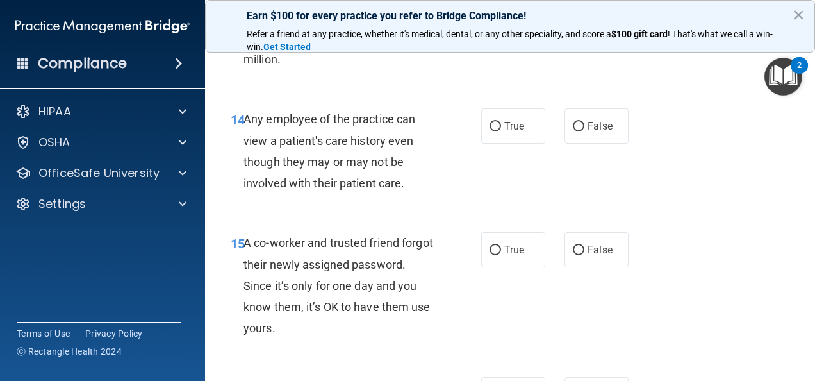
scroll to position [1664, 0]
click at [575, 125] on input "False" at bounding box center [579, 125] width 12 height 10
radio input "true"
click at [577, 247] on input "False" at bounding box center [579, 249] width 12 height 10
radio input "true"
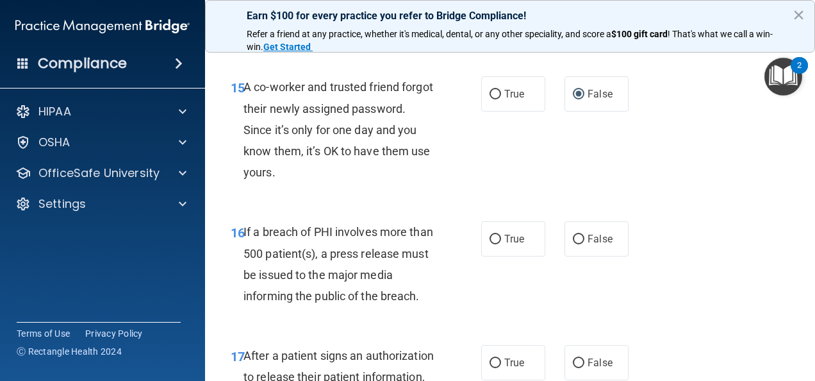
scroll to position [1844, 0]
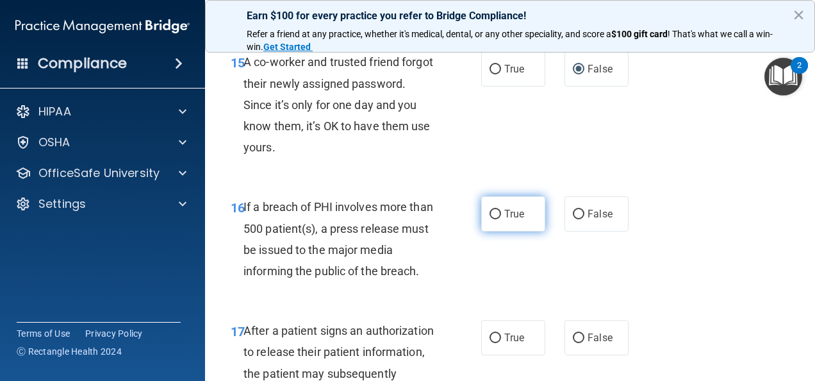
click at [493, 206] on label "True" at bounding box center [513, 213] width 64 height 35
click at [493, 209] on input "True" at bounding box center [495, 214] width 12 height 10
radio input "true"
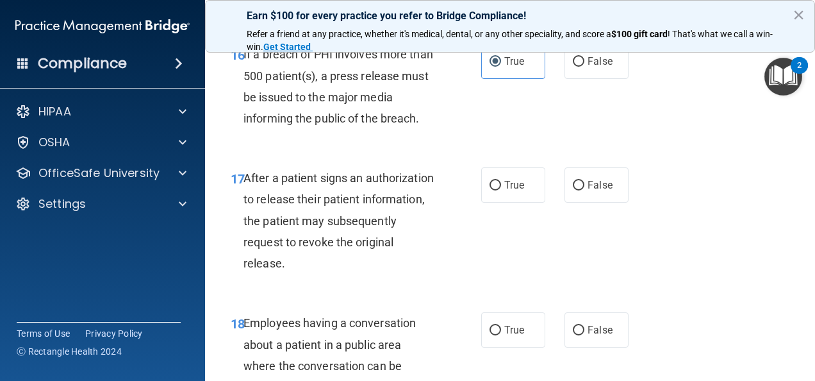
scroll to position [1997, 0]
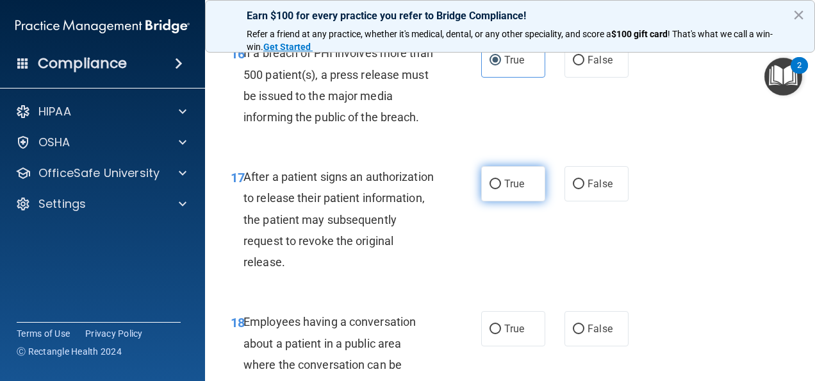
click at [491, 190] on label "True" at bounding box center [513, 183] width 64 height 35
click at [491, 189] on input "True" at bounding box center [495, 184] width 12 height 10
radio input "true"
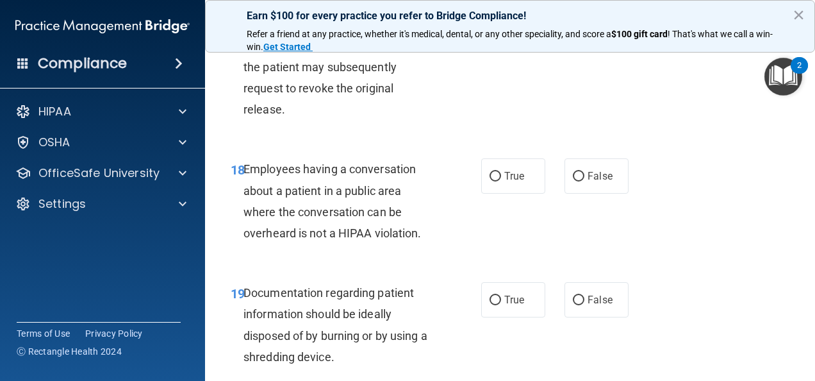
scroll to position [2151, 0]
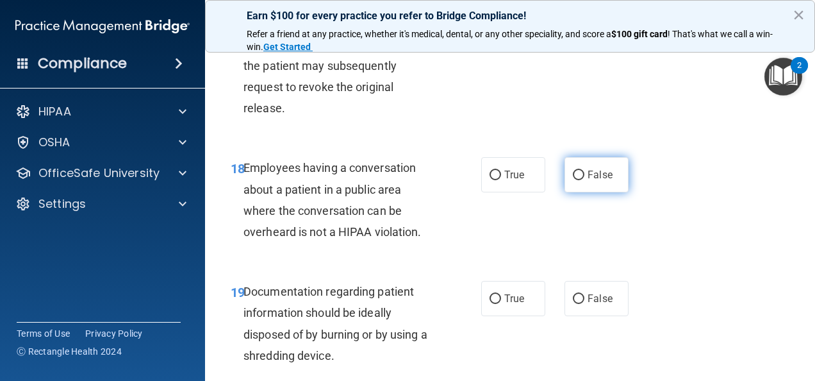
click at [573, 174] on input "False" at bounding box center [579, 175] width 12 height 10
radio input "true"
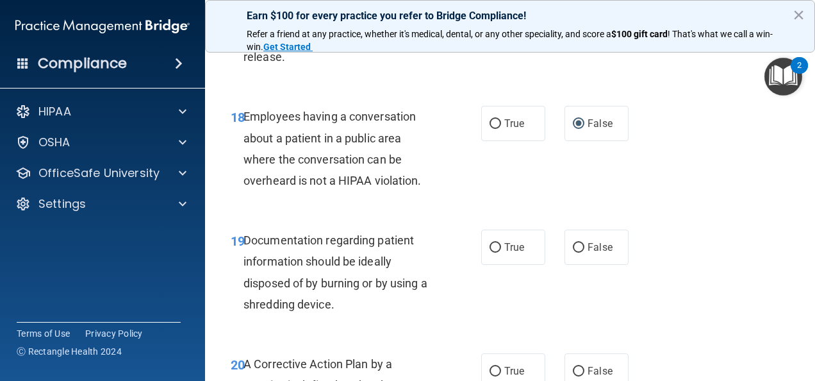
scroll to position [2228, 0]
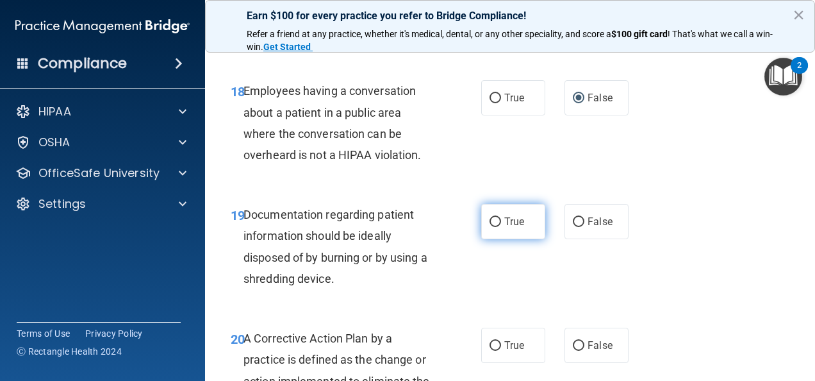
click at [490, 224] on input "True" at bounding box center [495, 222] width 12 height 10
radio input "true"
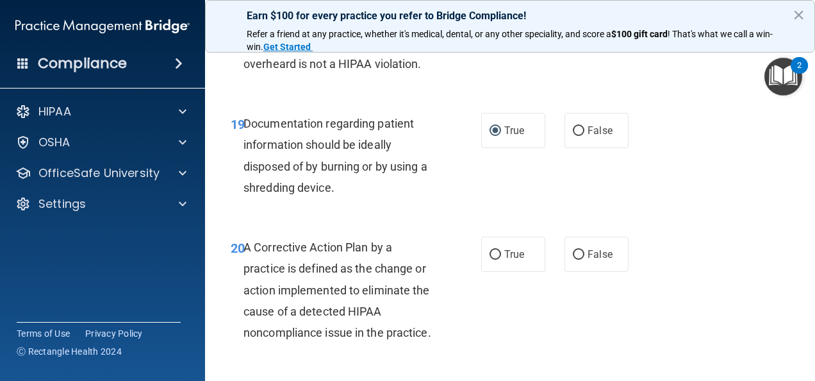
scroll to position [2322, 0]
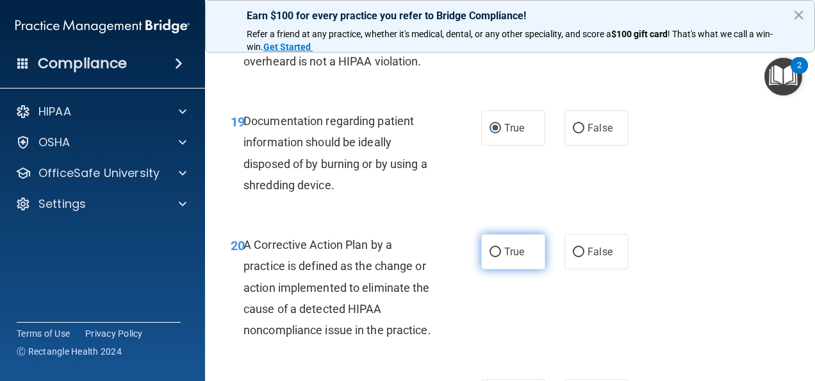
click at [489, 252] on input "True" at bounding box center [495, 252] width 12 height 10
radio input "true"
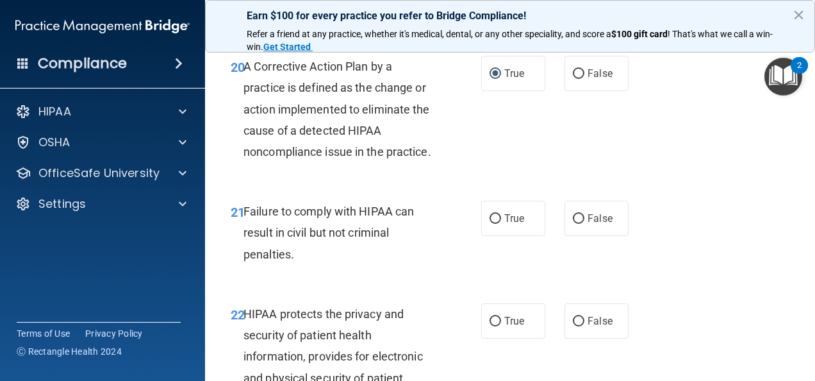
scroll to position [2527, 0]
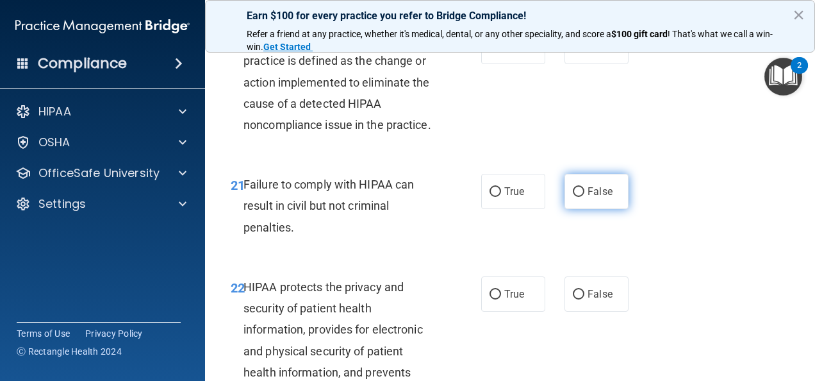
click at [575, 197] on input "False" at bounding box center [579, 192] width 12 height 10
radio input "true"
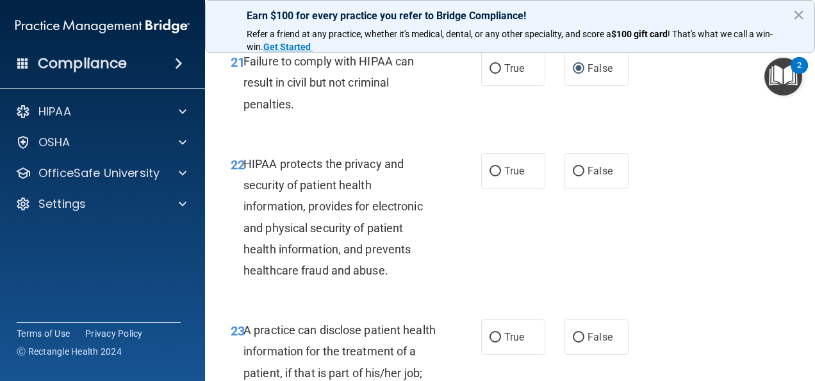
scroll to position [2655, 0]
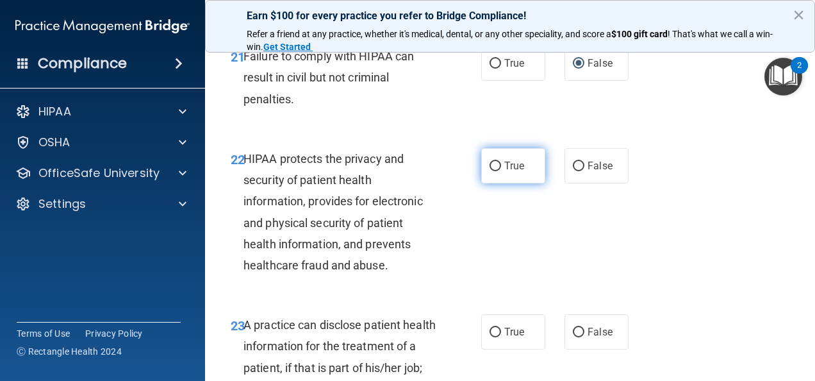
click at [504, 172] on span "True" at bounding box center [514, 166] width 20 height 12
click at [500, 171] on input "True" at bounding box center [495, 166] width 12 height 10
radio input "true"
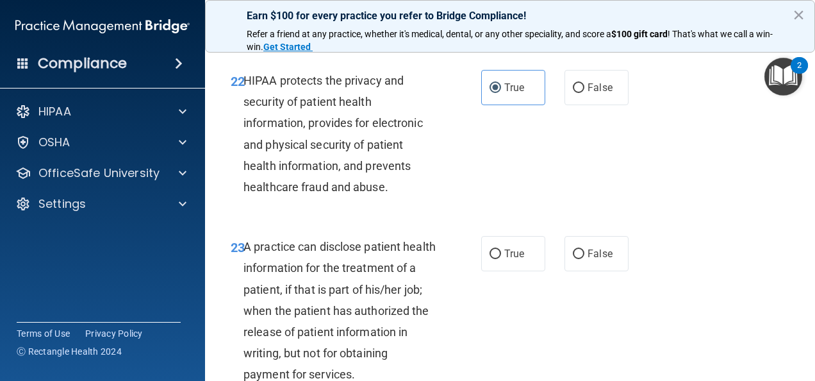
scroll to position [2757, 0]
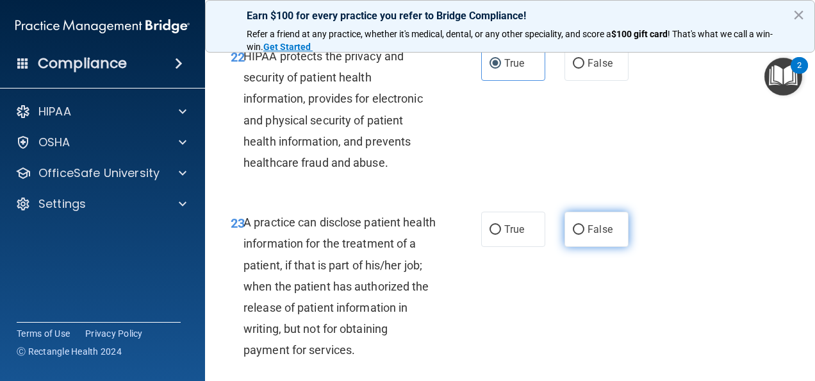
click at [575, 234] on input "False" at bounding box center [579, 230] width 12 height 10
radio input "true"
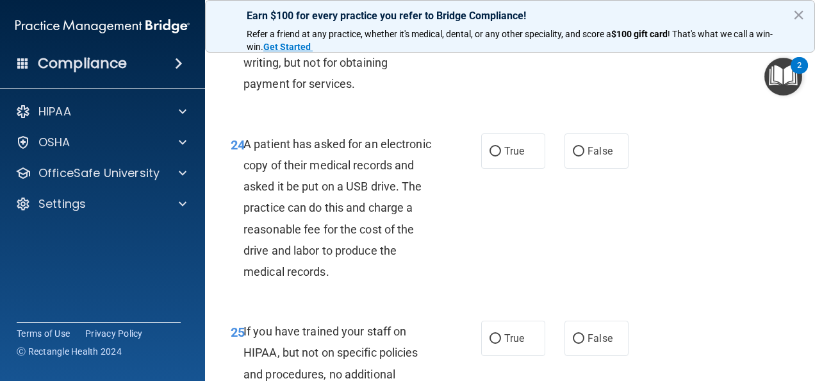
scroll to position [3039, 0]
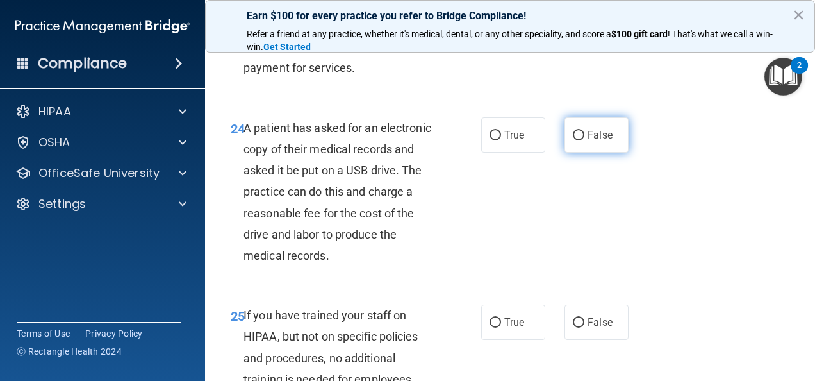
click at [577, 149] on label "False" at bounding box center [596, 134] width 64 height 35
click at [577, 140] on input "False" at bounding box center [579, 136] width 12 height 10
radio input "true"
click at [491, 140] on input "True" at bounding box center [495, 136] width 12 height 10
radio input "true"
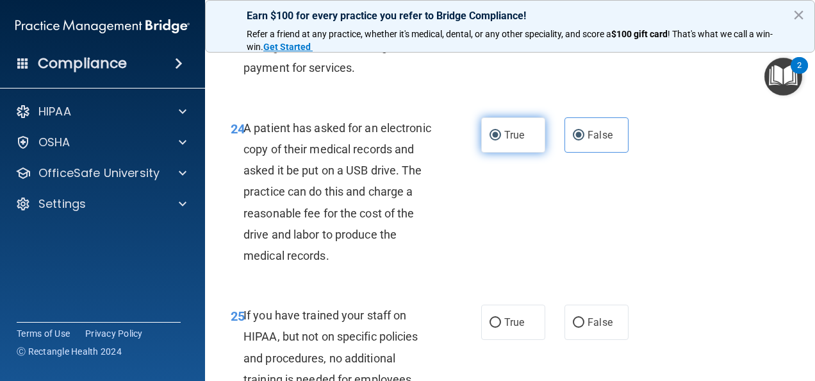
radio input "false"
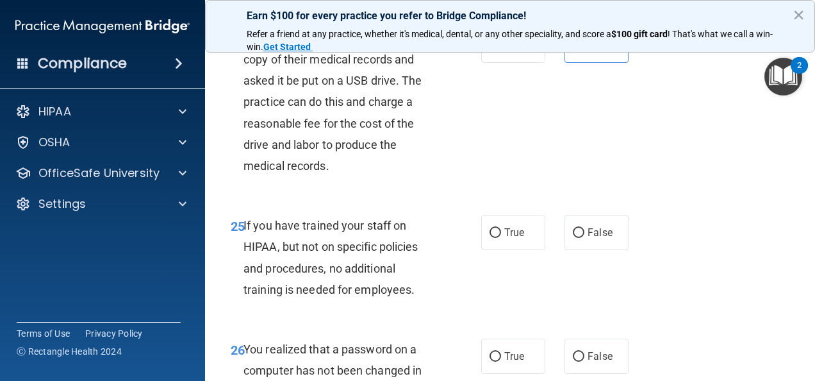
scroll to position [3142, 0]
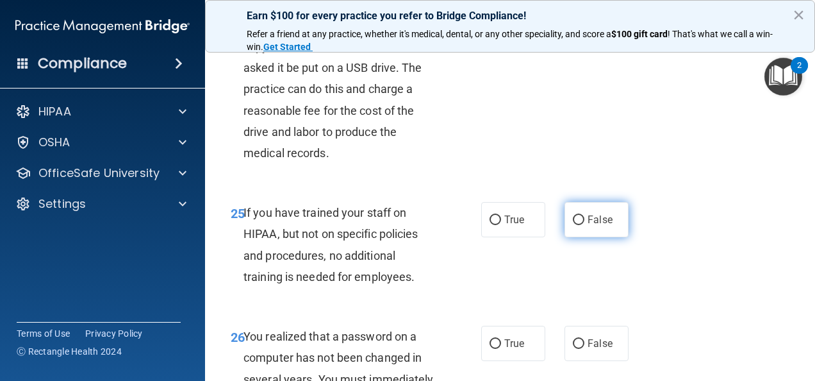
click at [575, 225] on input "False" at bounding box center [579, 220] width 12 height 10
radio input "true"
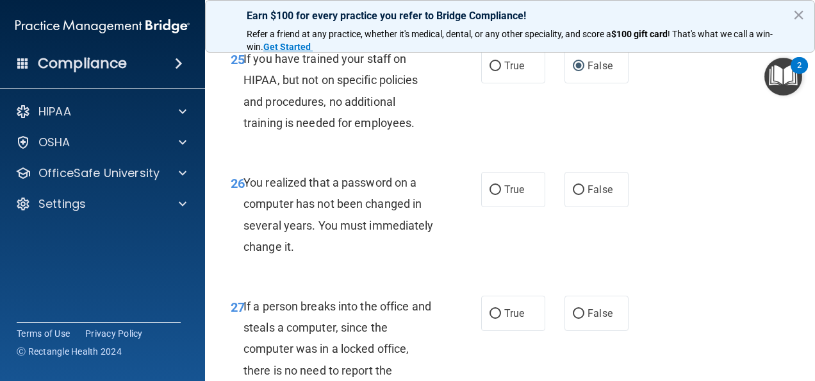
scroll to position [3321, 0]
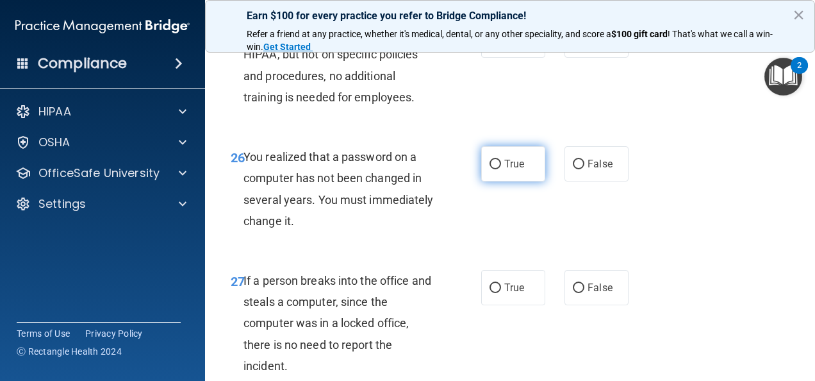
click at [489, 169] on input "True" at bounding box center [495, 165] width 12 height 10
radio input "true"
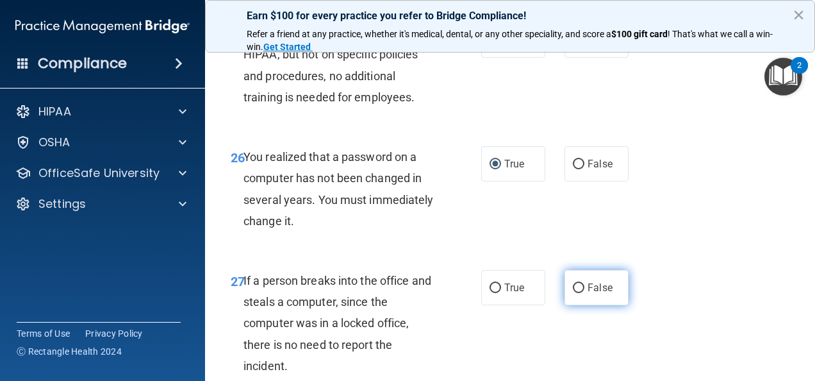
click at [575, 293] on input "False" at bounding box center [579, 288] width 12 height 10
radio input "true"
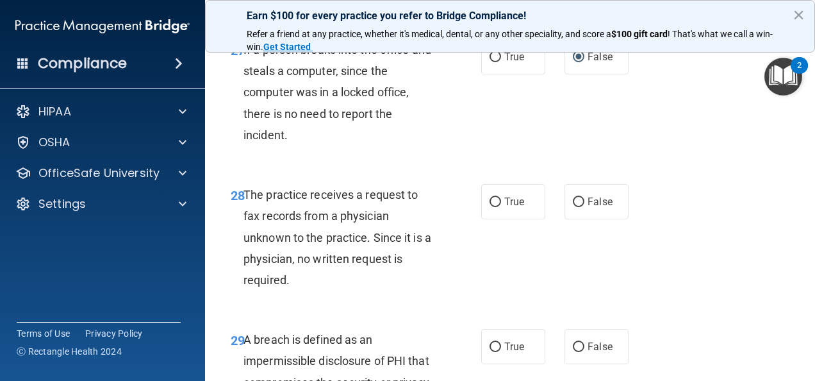
scroll to position [3577, 0]
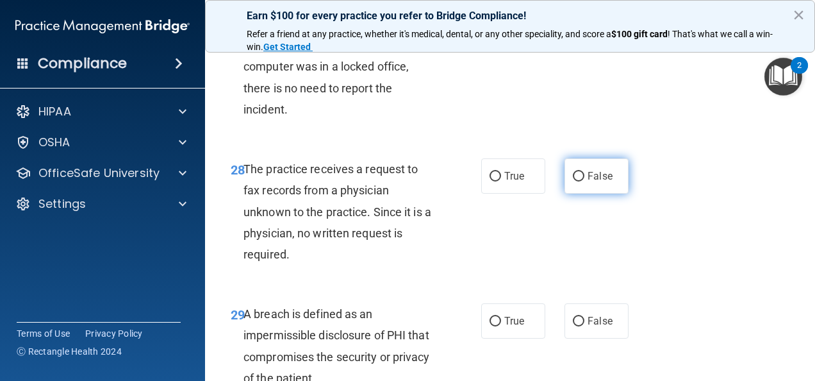
click at [577, 181] on input "False" at bounding box center [579, 177] width 12 height 10
radio input "true"
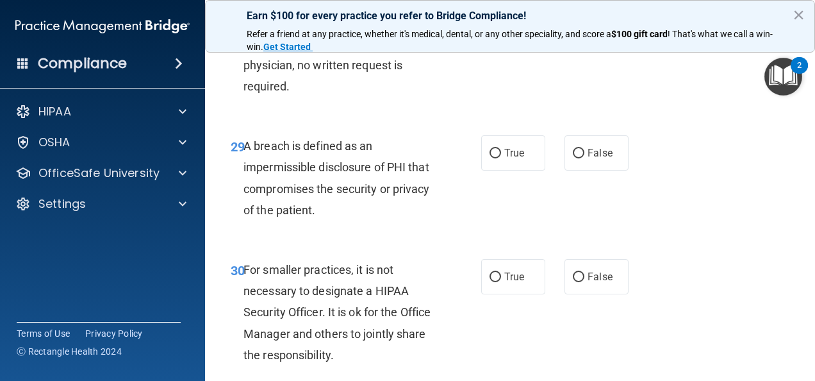
scroll to position [3756, 0]
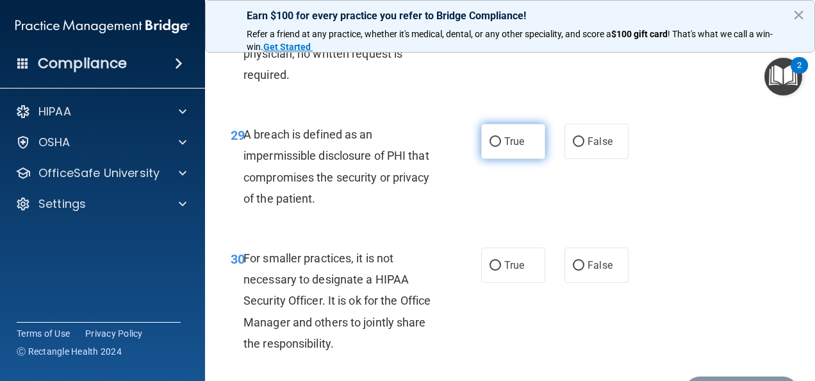
click at [489, 147] on input "True" at bounding box center [495, 142] width 12 height 10
radio input "true"
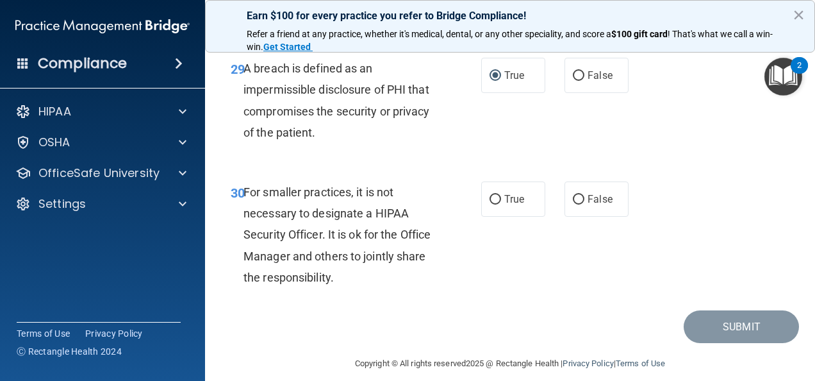
scroll to position [3833, 0]
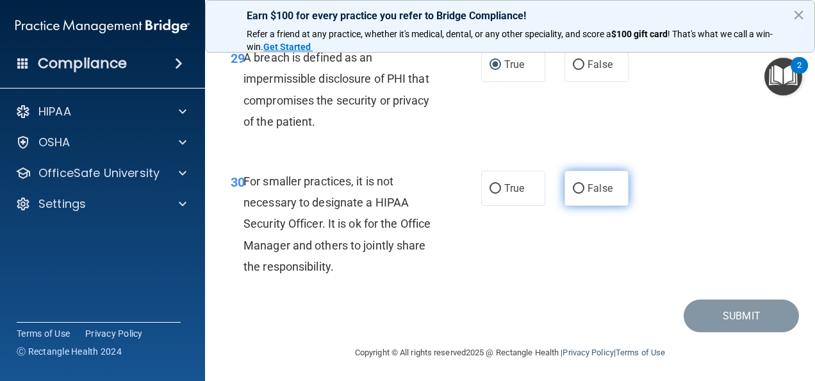
click at [574, 201] on label "False" at bounding box center [596, 187] width 64 height 35
click at [574, 193] on input "False" at bounding box center [579, 189] width 12 height 10
radio input "true"
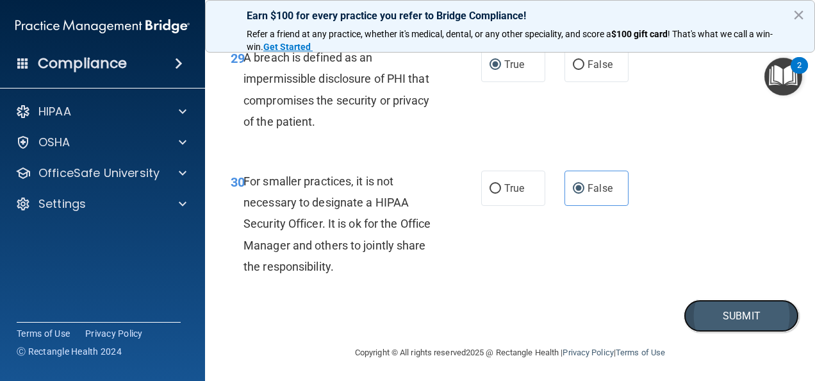
click at [720, 332] on button "Submit" at bounding box center [741, 315] width 115 height 33
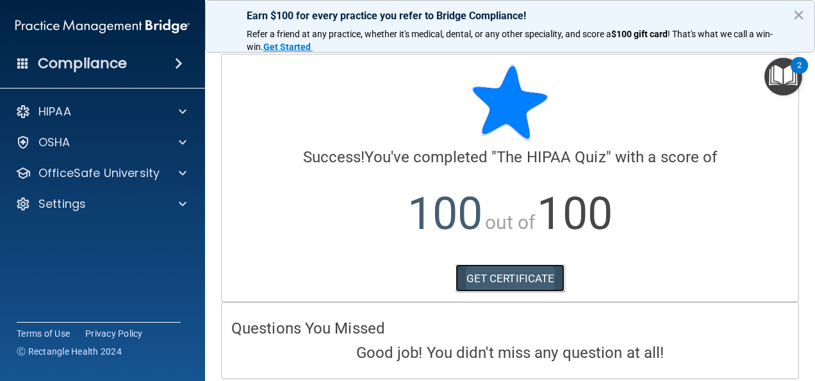
click at [516, 282] on link "GET CERTIFICATE" at bounding box center [510, 278] width 110 height 28
